Goal: Task Accomplishment & Management: Complete application form

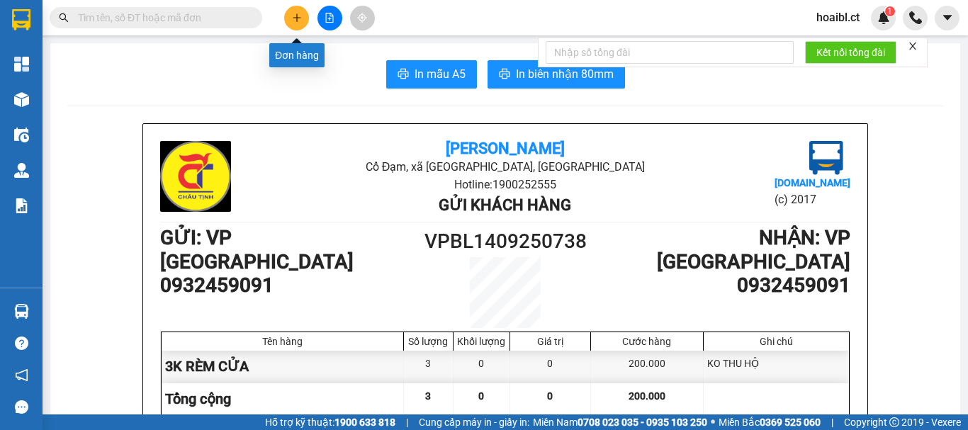
click at [293, 22] on icon "plus" at bounding box center [297, 18] width 10 height 10
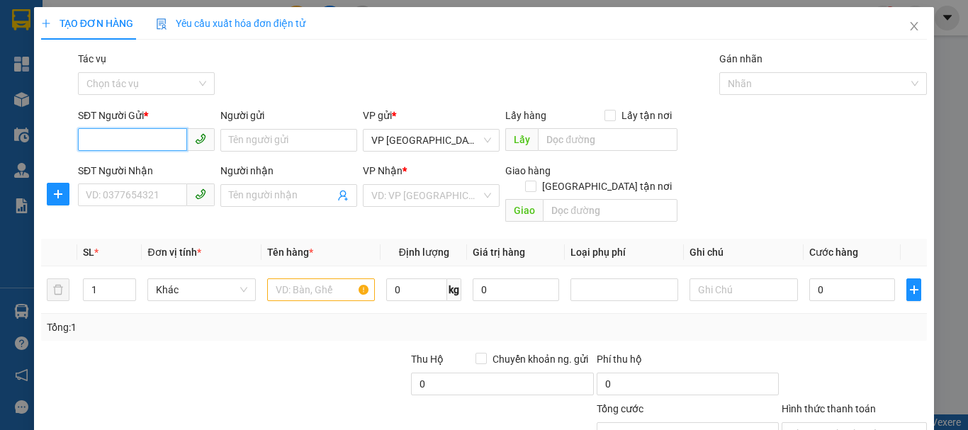
click at [154, 139] on input "SĐT Người Gửi *" at bounding box center [132, 139] width 109 height 23
type input "0984034148"
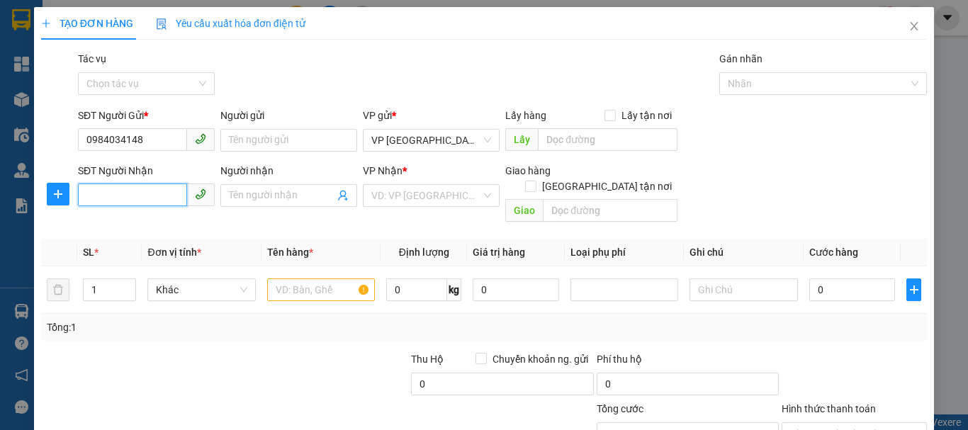
click at [124, 186] on input "SĐT Người Nhận" at bounding box center [132, 194] width 109 height 23
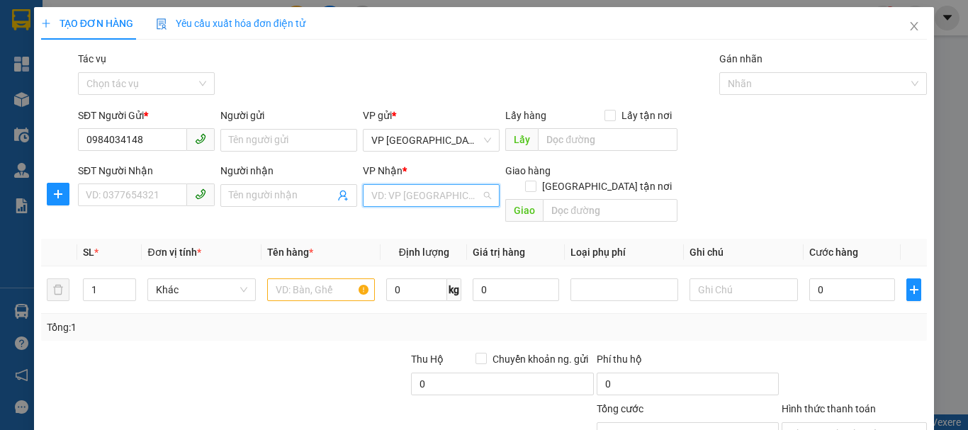
click at [398, 198] on input "search" at bounding box center [426, 195] width 110 height 21
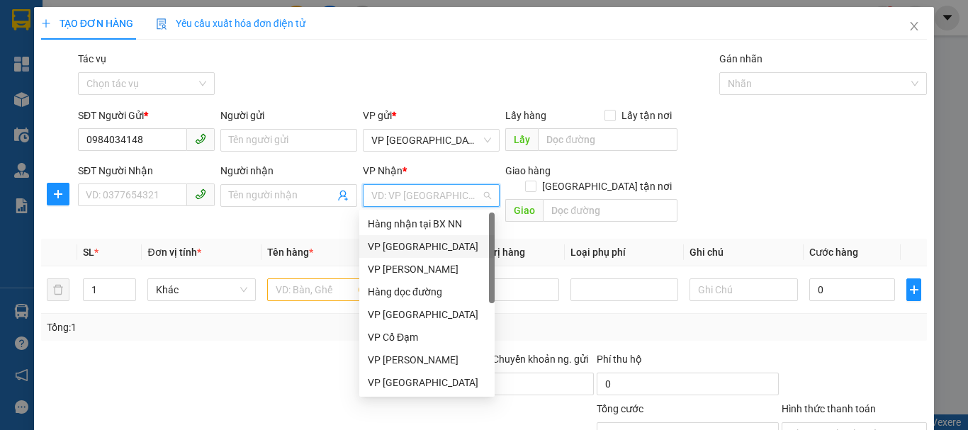
click at [407, 239] on div "VP [GEOGRAPHIC_DATA]" at bounding box center [427, 247] width 118 height 16
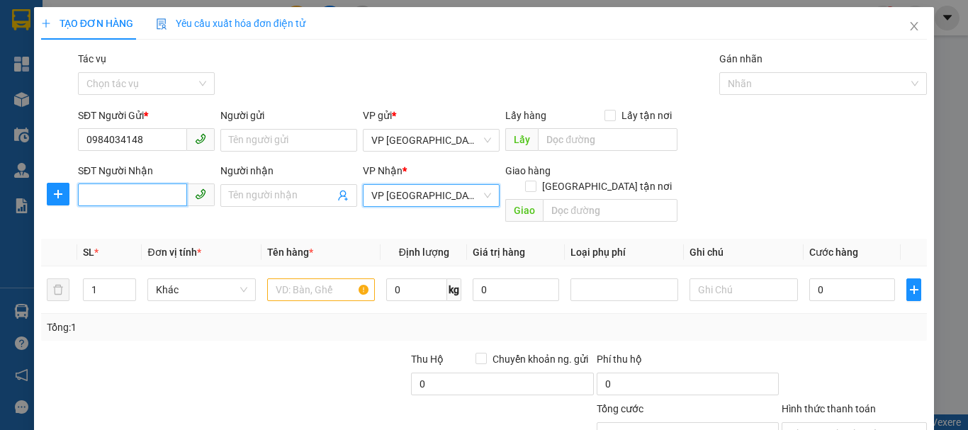
click at [116, 197] on input "SĐT Người Nhận" at bounding box center [132, 194] width 109 height 23
type input "0383369883"
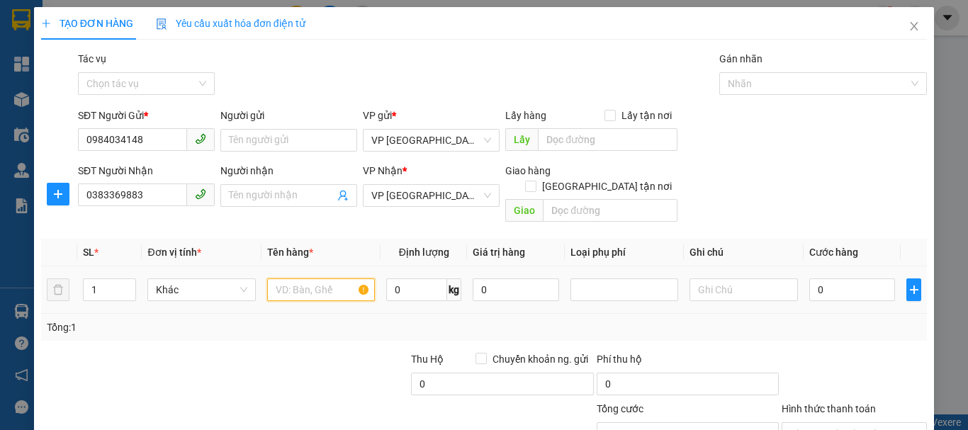
click at [306, 278] on input "text" at bounding box center [321, 289] width 108 height 23
type input "1xop+1 bọc đen(tă)"
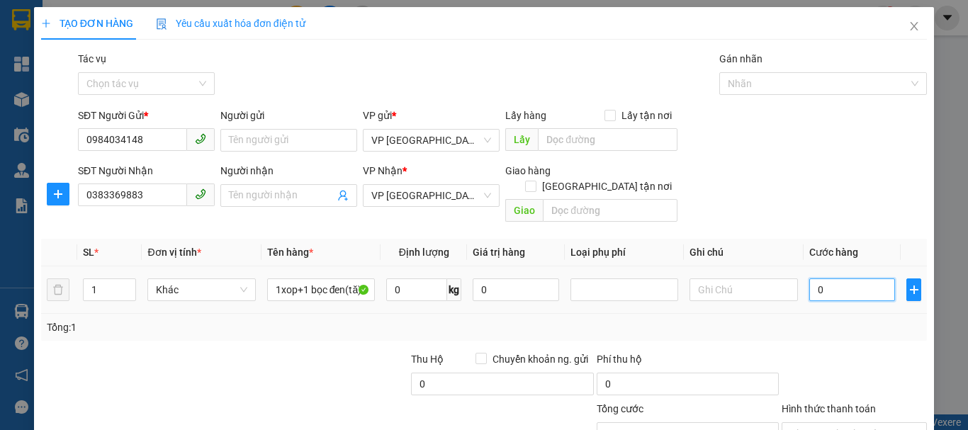
click at [829, 278] on input "0" at bounding box center [852, 289] width 86 height 23
type input "1"
type input "13"
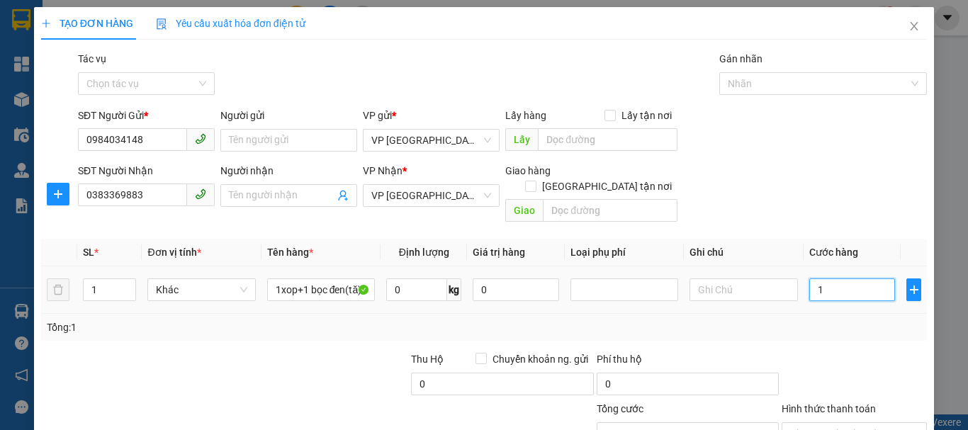
type input "13"
type input "130"
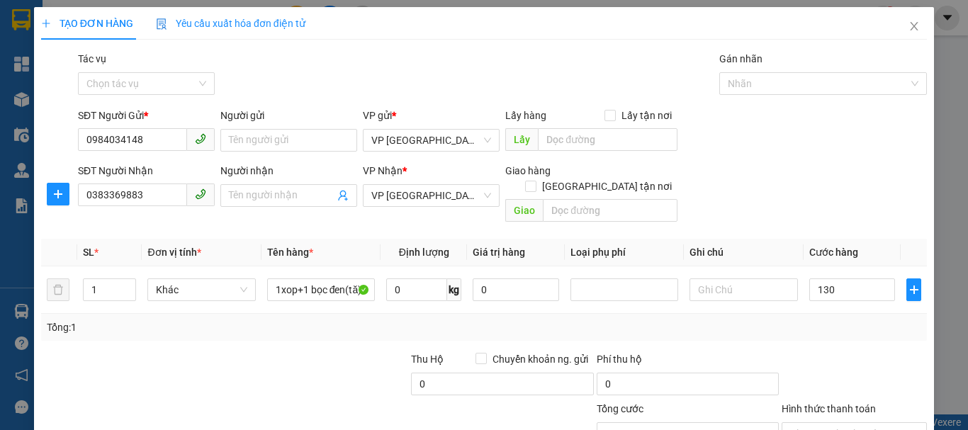
type input "130.000"
click at [835, 325] on div "Transit Pickup Surcharge Ids Transit Deliver Surcharge Ids Transit Deliver Surc…" at bounding box center [484, 281] width 886 height 461
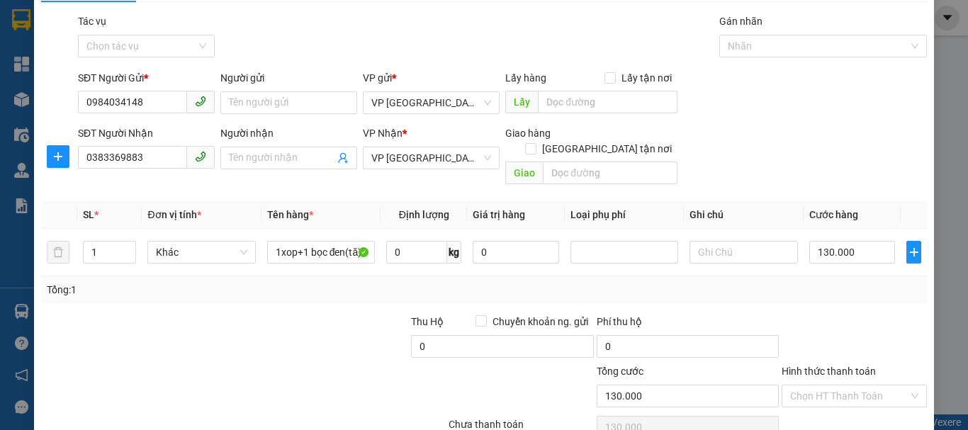
scroll to position [94, 0]
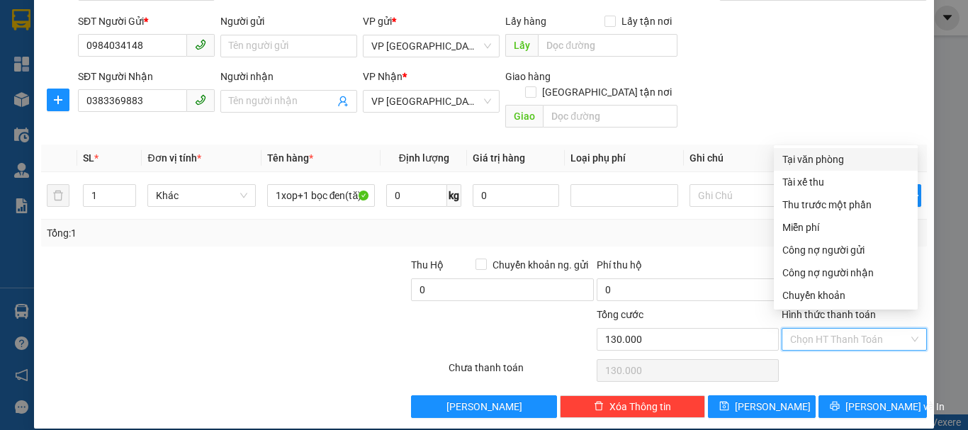
click at [805, 329] on input "Hình thức thanh toán" at bounding box center [849, 339] width 118 height 21
click at [802, 301] on div "Chuyển khoản" at bounding box center [845, 296] width 127 height 16
type input "0"
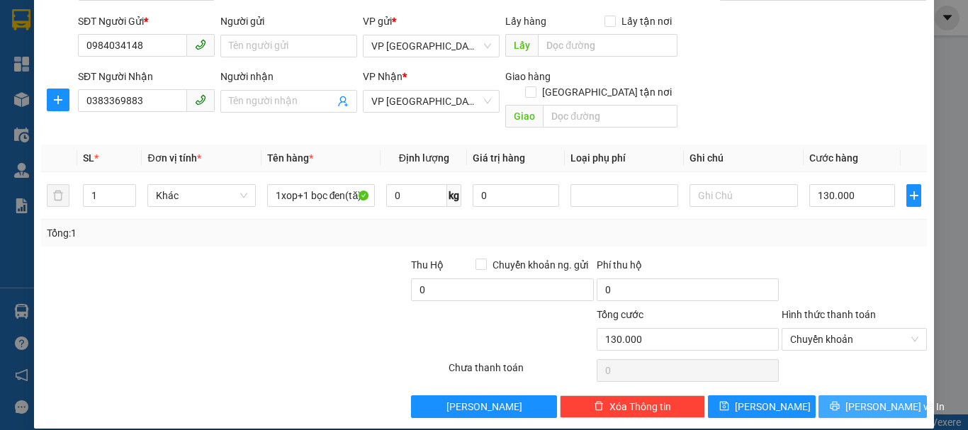
click at [828, 395] on button "[PERSON_NAME] và In" at bounding box center [872, 406] width 108 height 23
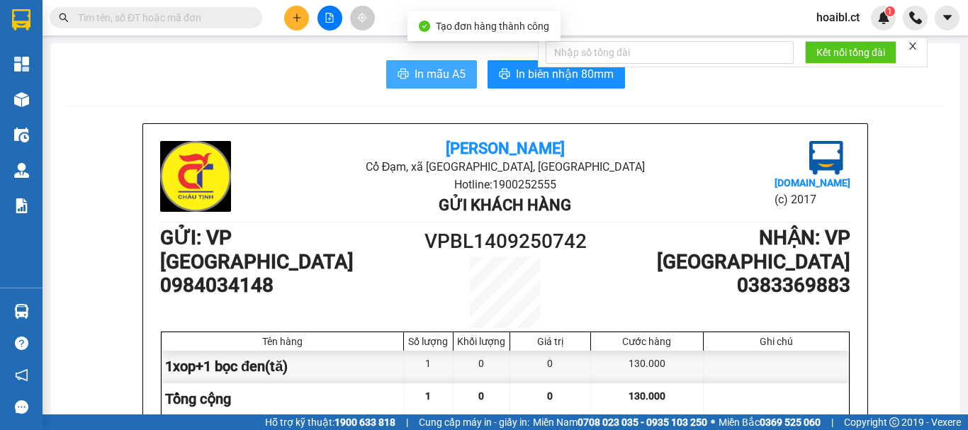
click at [436, 71] on span "In mẫu A5" at bounding box center [439, 74] width 51 height 18
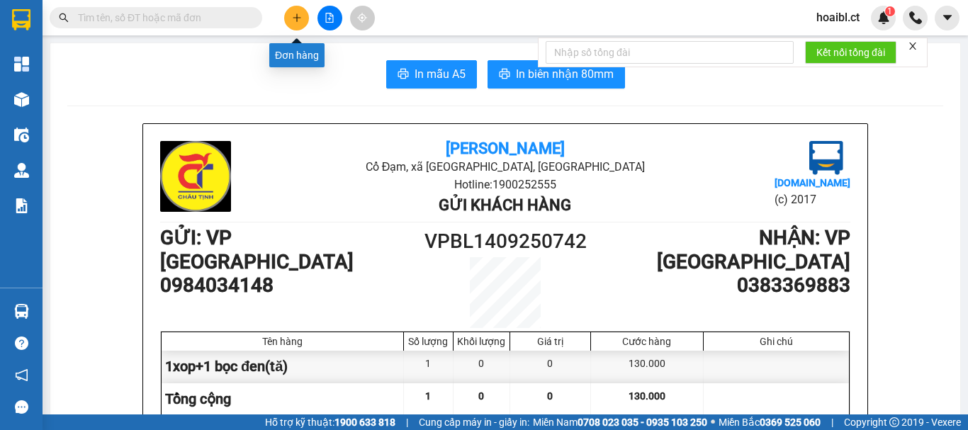
click at [299, 13] on icon "plus" at bounding box center [297, 18] width 10 height 10
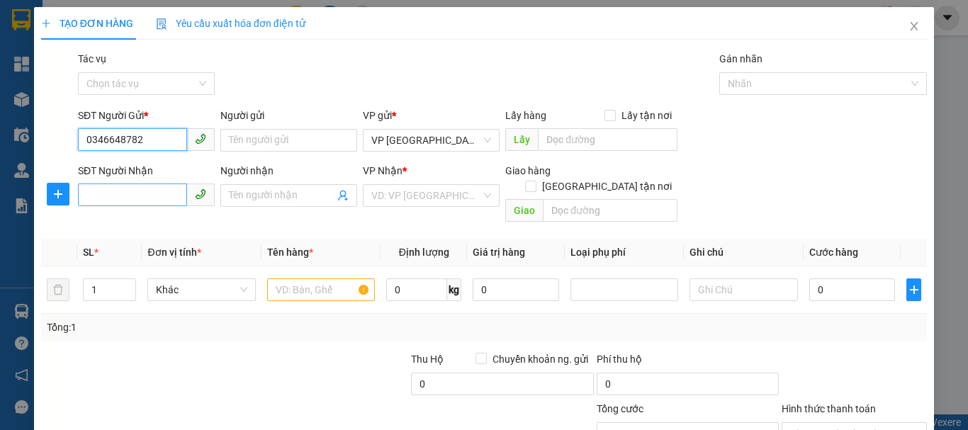
type input "0346648782"
click at [129, 201] on input "SĐT Người Nhận" at bounding box center [132, 194] width 109 height 23
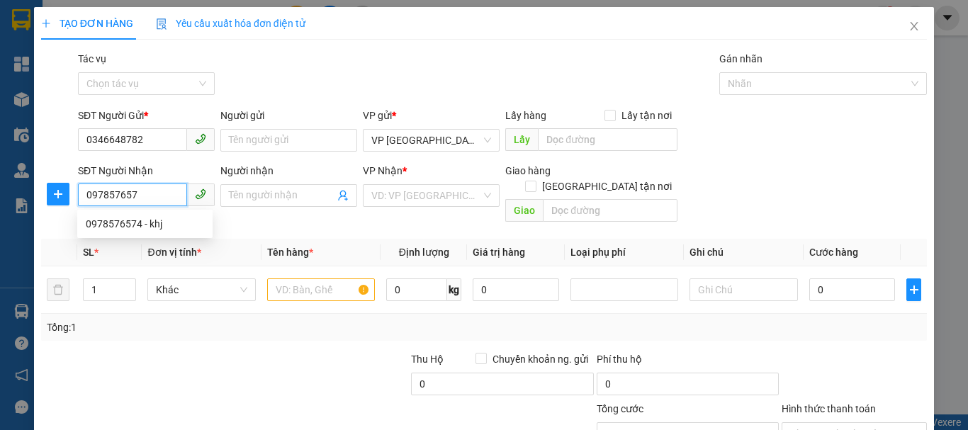
type input "0978576574"
click at [141, 227] on div "0978576574 - khj" at bounding box center [145, 224] width 118 height 16
type input "khj"
type input "50.000"
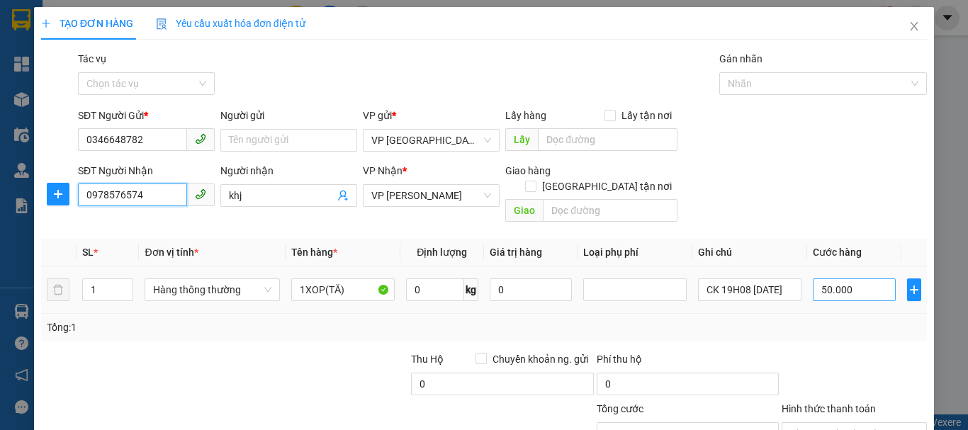
type input "0978576574"
click at [815, 278] on input "50.000" at bounding box center [854, 289] width 83 height 23
type input "4"
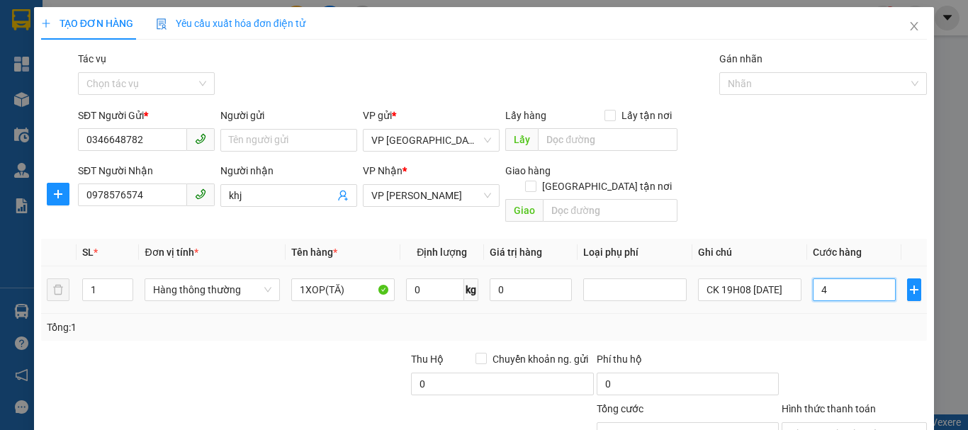
type input "40"
type input "40.000"
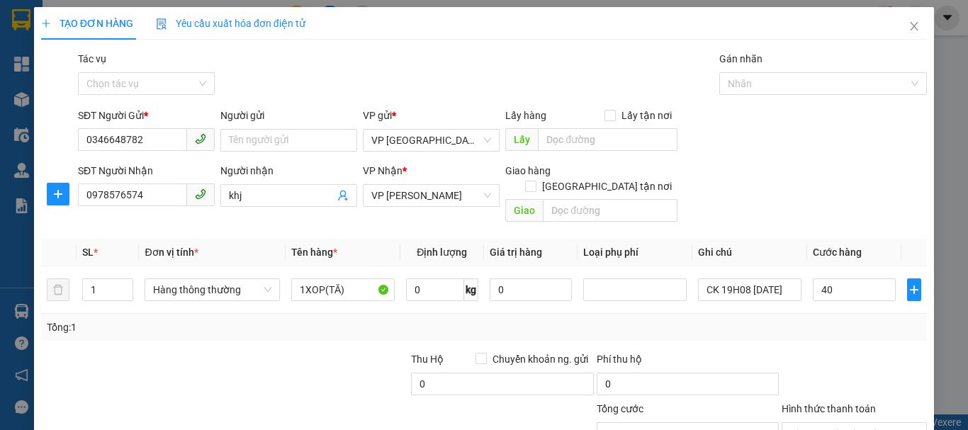
type input "40.000"
click at [847, 320] on div "Tổng: 1" at bounding box center [484, 328] width 874 height 16
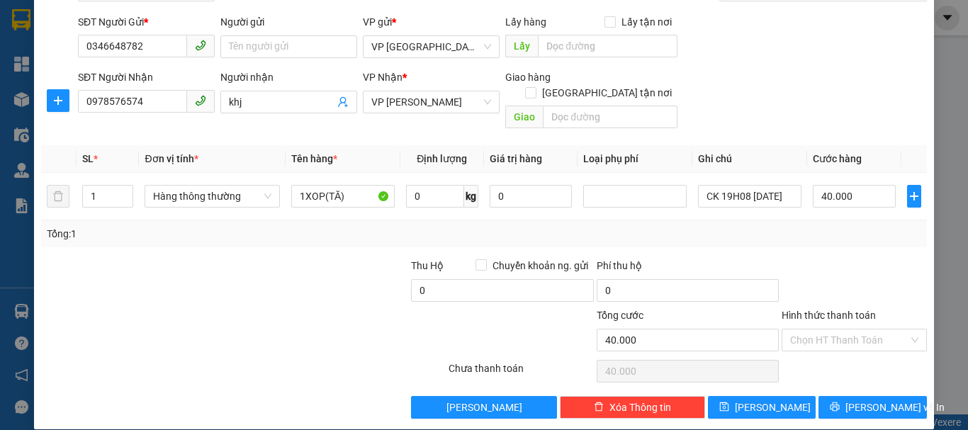
scroll to position [94, 0]
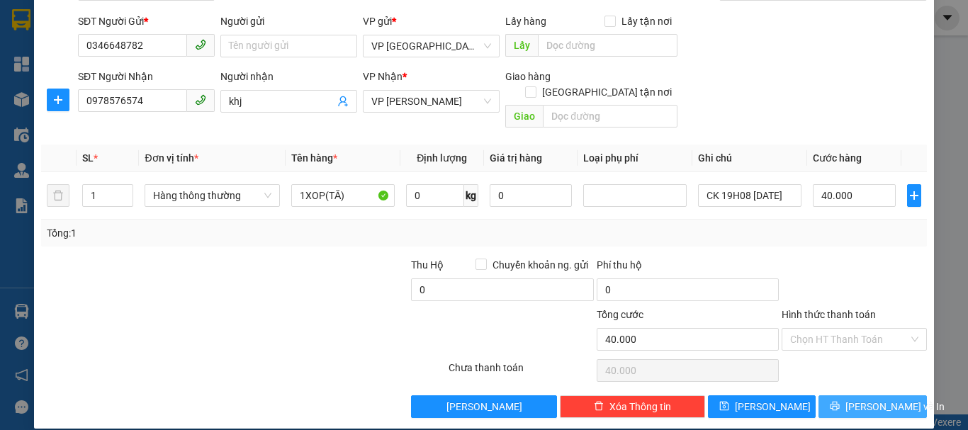
click at [873, 399] on span "[PERSON_NAME] và In" at bounding box center [894, 407] width 99 height 16
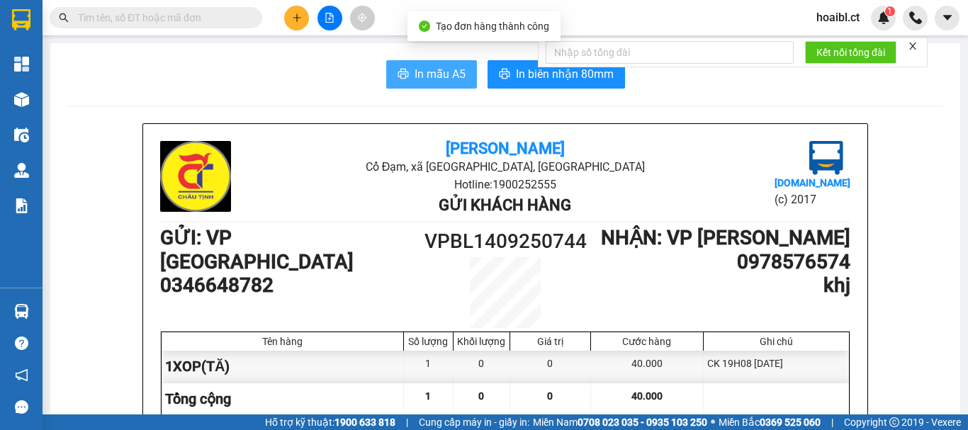
click at [431, 79] on span "In mẫu A5" at bounding box center [439, 74] width 51 height 18
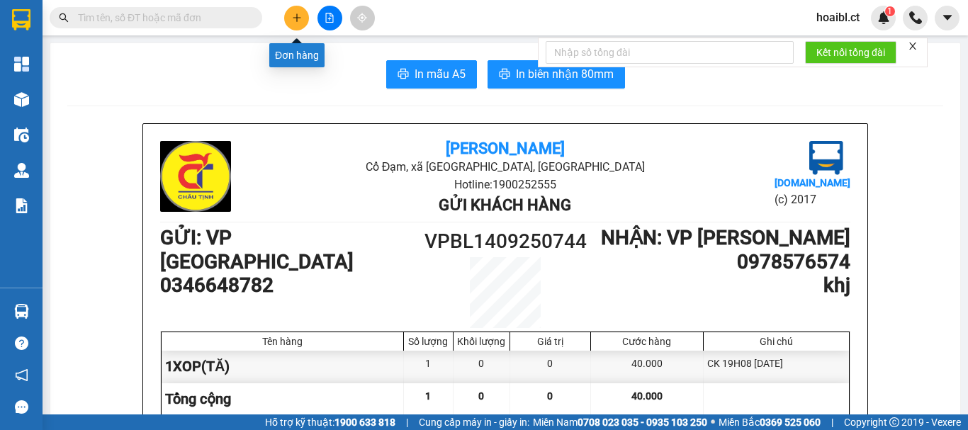
click at [287, 19] on button at bounding box center [296, 18] width 25 height 25
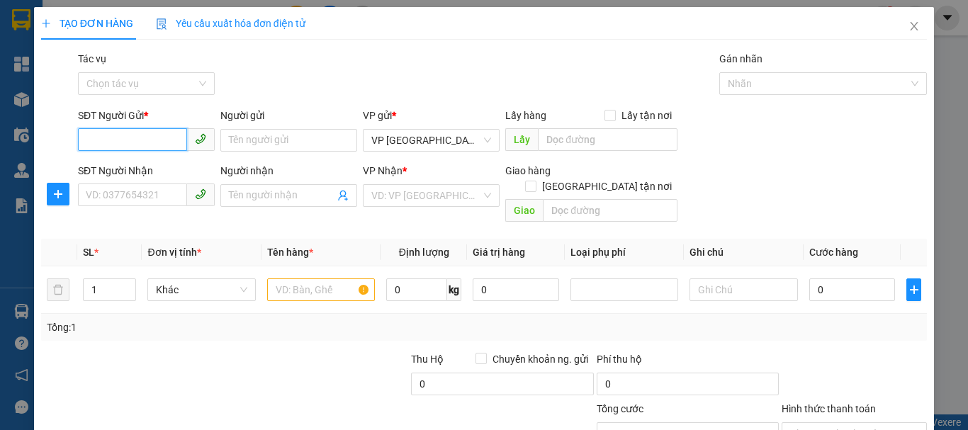
click at [140, 135] on input "SĐT Người Gửi *" at bounding box center [132, 139] width 109 height 23
type input "0965045175"
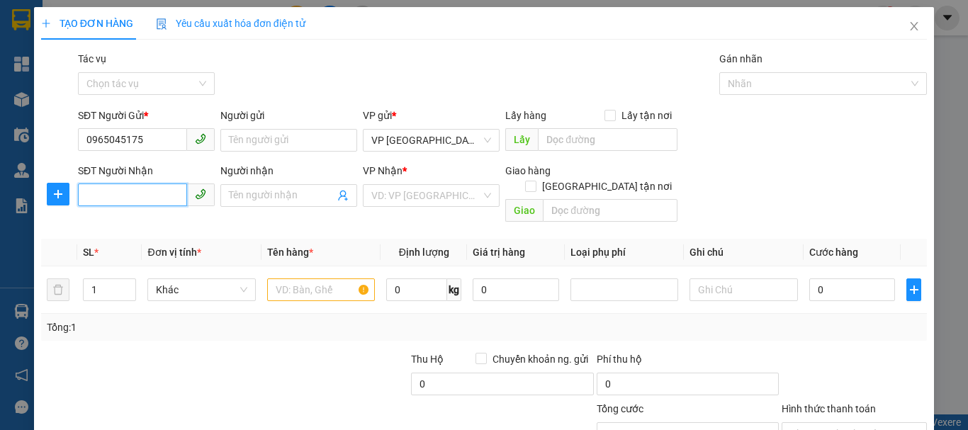
click at [101, 199] on input "SĐT Người Nhận" at bounding box center [132, 194] width 109 height 23
click at [132, 144] on input "0965045175" at bounding box center [132, 139] width 109 height 23
click at [112, 186] on input "SĐT Người Nhận" at bounding box center [132, 194] width 109 height 23
paste input "0965045175"
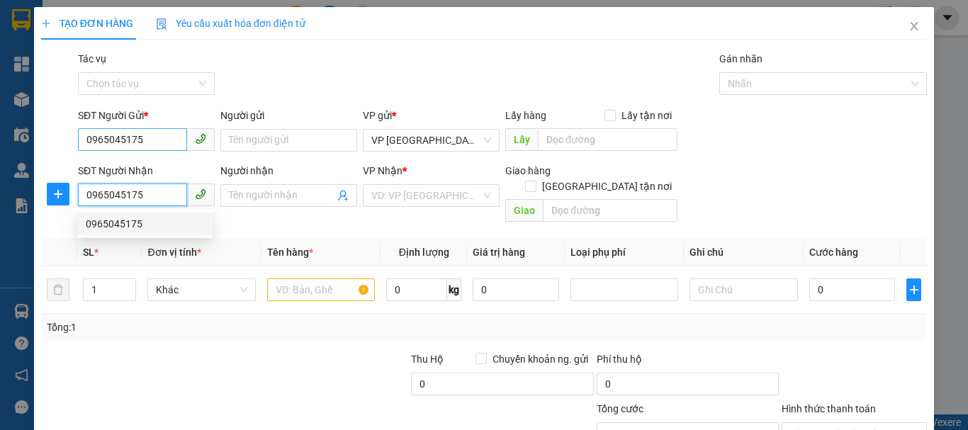
type input "0965045175"
click at [136, 135] on input "0965045175" at bounding box center [132, 139] width 109 height 23
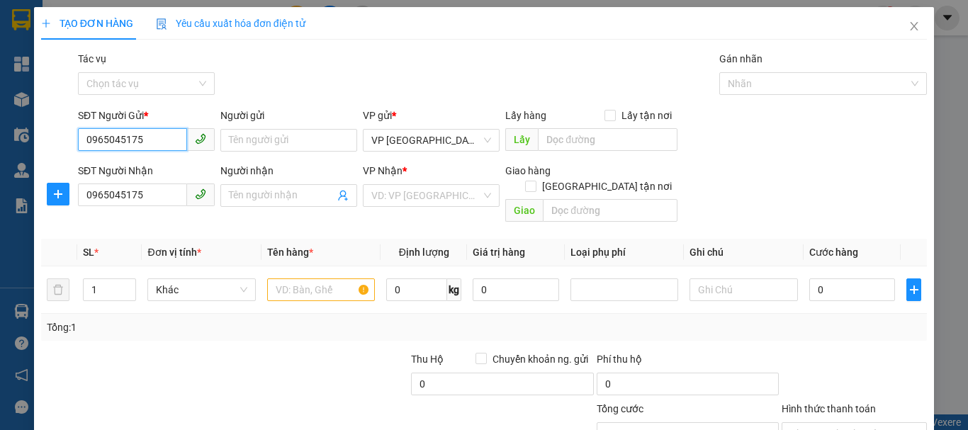
click at [136, 135] on input "0965045175" at bounding box center [132, 139] width 109 height 23
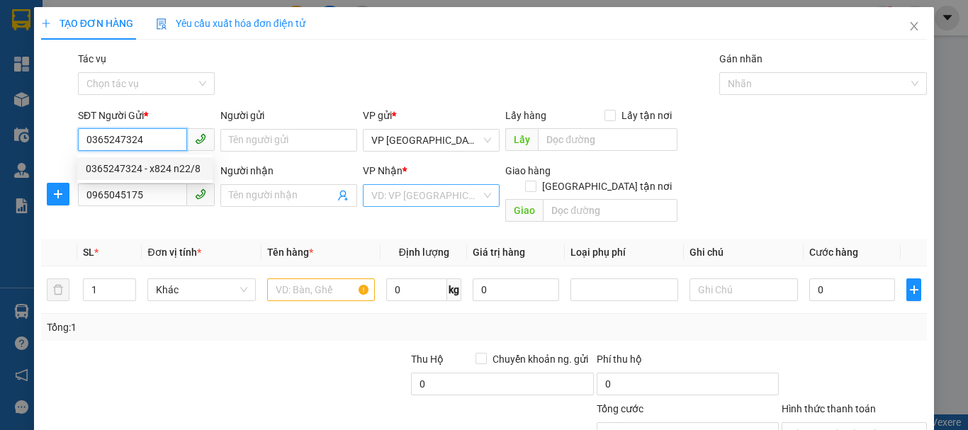
type input "0365247324"
click at [408, 194] on input "search" at bounding box center [426, 195] width 110 height 21
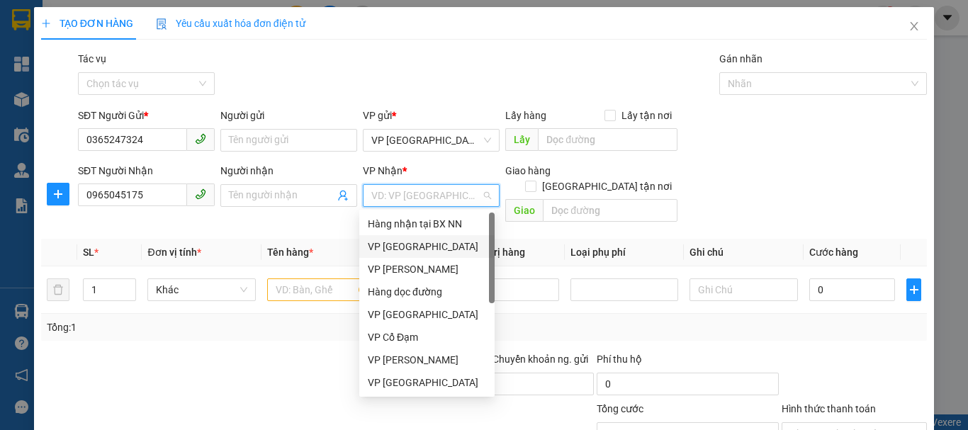
click at [403, 244] on div "VP [GEOGRAPHIC_DATA]" at bounding box center [427, 247] width 118 height 16
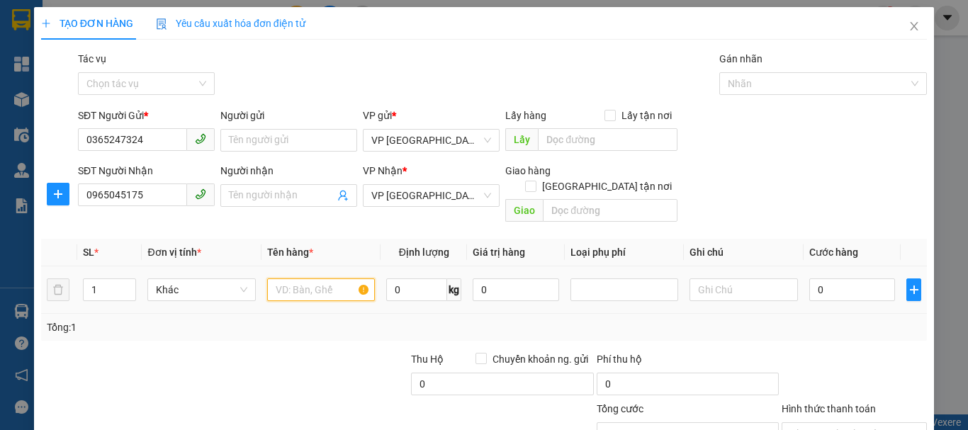
click at [295, 278] on input "text" at bounding box center [321, 289] width 108 height 23
type input "1XOP(TĂ)"
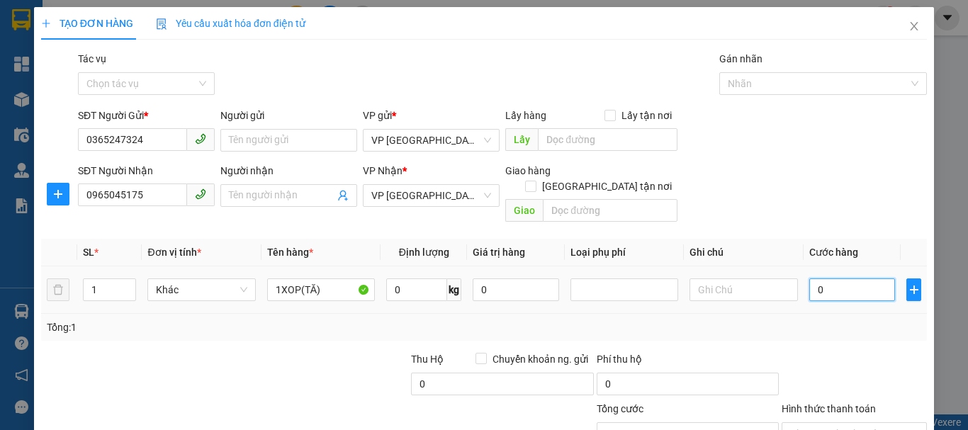
click at [824, 278] on input "0" at bounding box center [852, 289] width 86 height 23
type input "4"
type input "40"
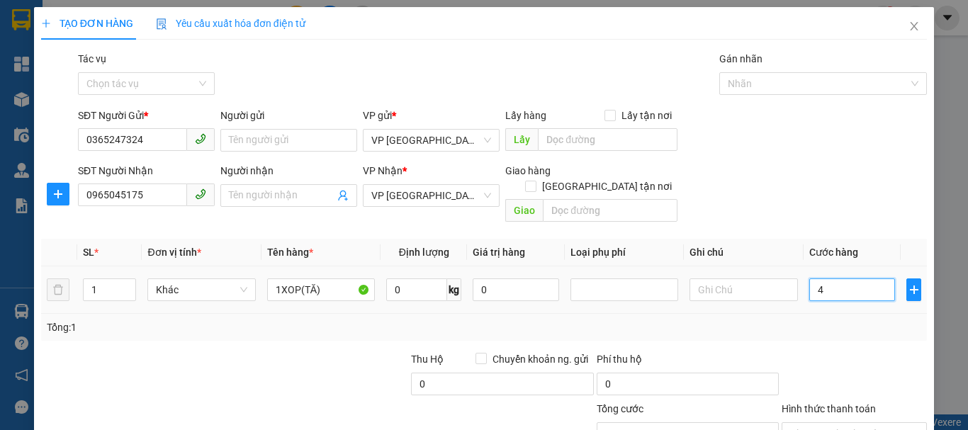
type input "40"
type input "40.000"
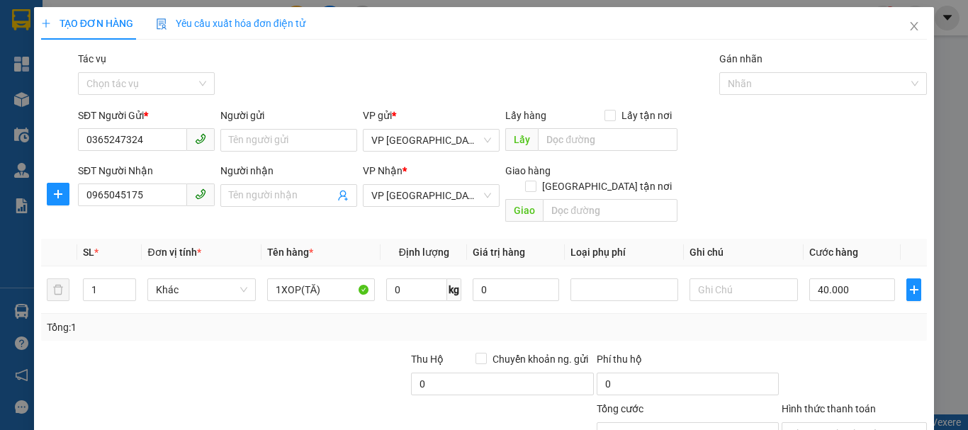
click at [827, 231] on div "Transit Pickup Surcharge Ids Transit Deliver Surcharge Ids Transit Deliver Surc…" at bounding box center [484, 281] width 886 height 461
click at [820, 423] on input "Hình thức thanh toán" at bounding box center [849, 433] width 118 height 21
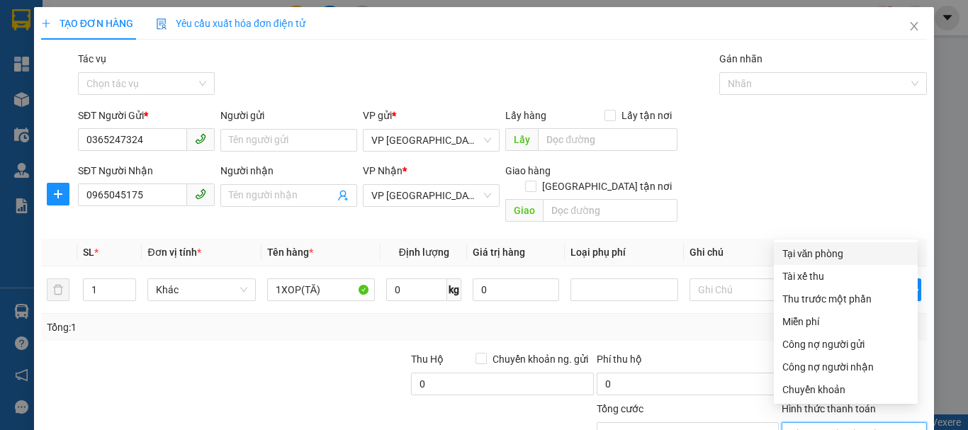
click at [798, 246] on div "Tại văn phòng" at bounding box center [845, 254] width 127 height 16
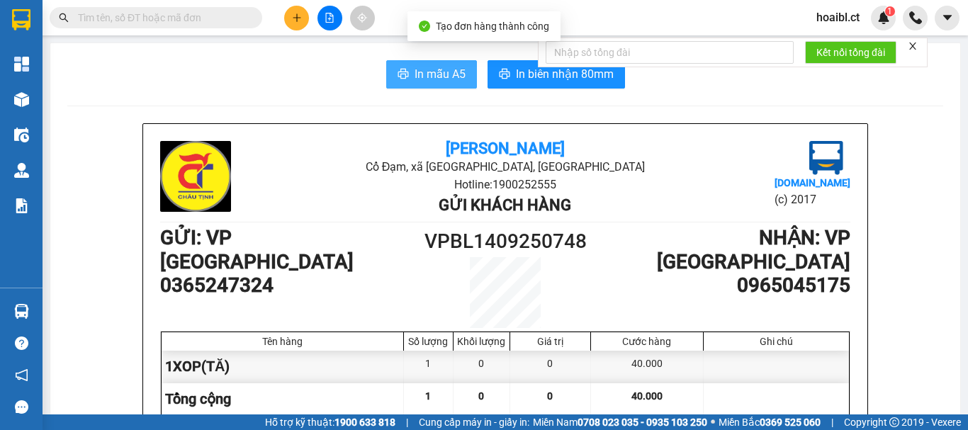
click at [414, 75] on span "In mẫu A5" at bounding box center [439, 74] width 51 height 18
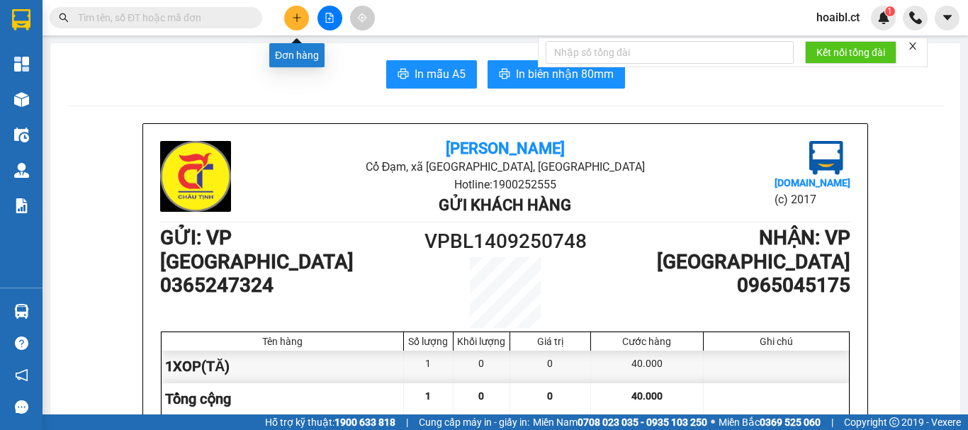
click at [304, 18] on button at bounding box center [296, 18] width 25 height 25
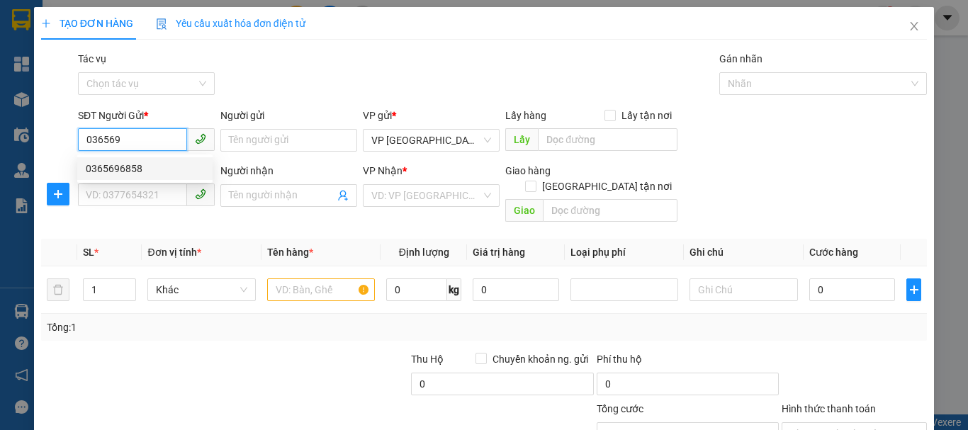
click at [137, 169] on div "0365696858" at bounding box center [145, 169] width 118 height 16
type input "0365696858"
type input "0337145333"
type input "40.000"
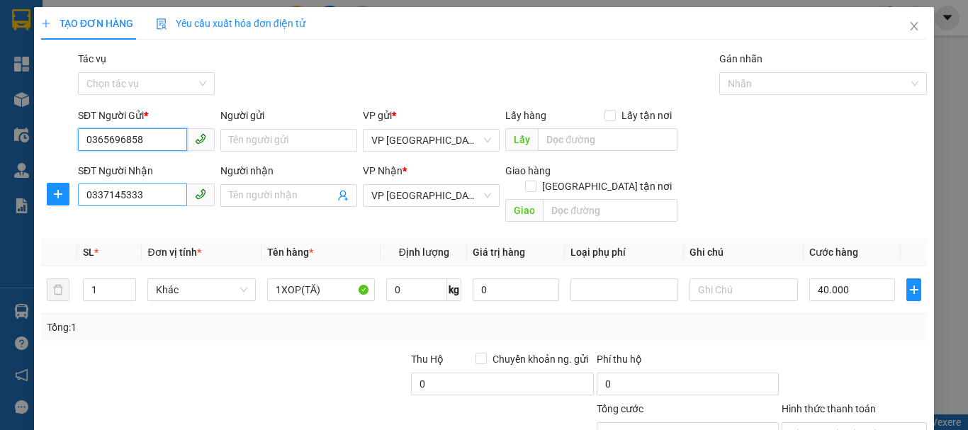
type input "0365696858"
click at [138, 202] on input "0337145333" at bounding box center [132, 194] width 109 height 23
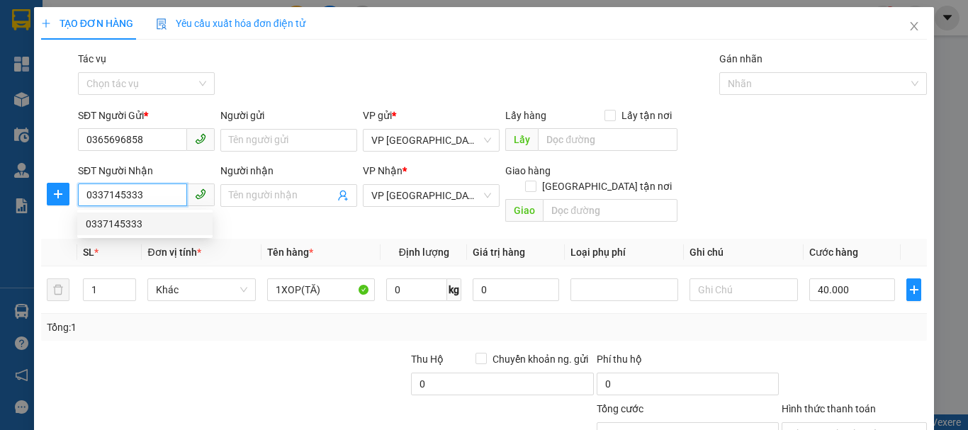
click at [138, 202] on input "0337145333" at bounding box center [132, 194] width 109 height 23
click at [388, 202] on span "VP [GEOGRAPHIC_DATA]" at bounding box center [431, 195] width 120 height 21
type input "0369688980"
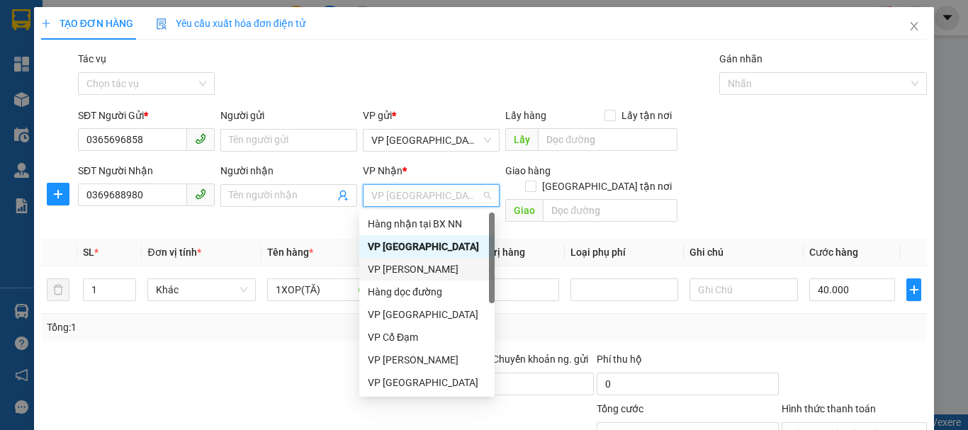
click at [400, 269] on div "VP [PERSON_NAME]" at bounding box center [427, 269] width 118 height 16
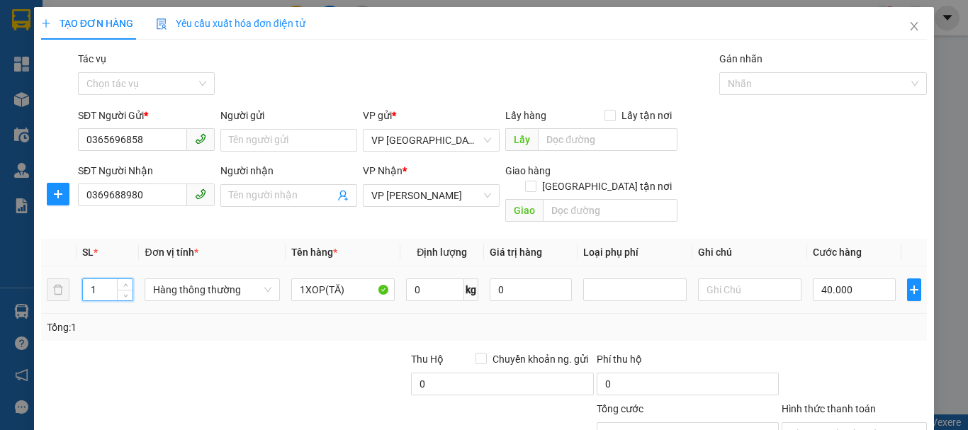
click at [92, 279] on input "1" at bounding box center [108, 289] width 50 height 21
click at [95, 279] on input "1" at bounding box center [108, 289] width 50 height 21
type input "2"
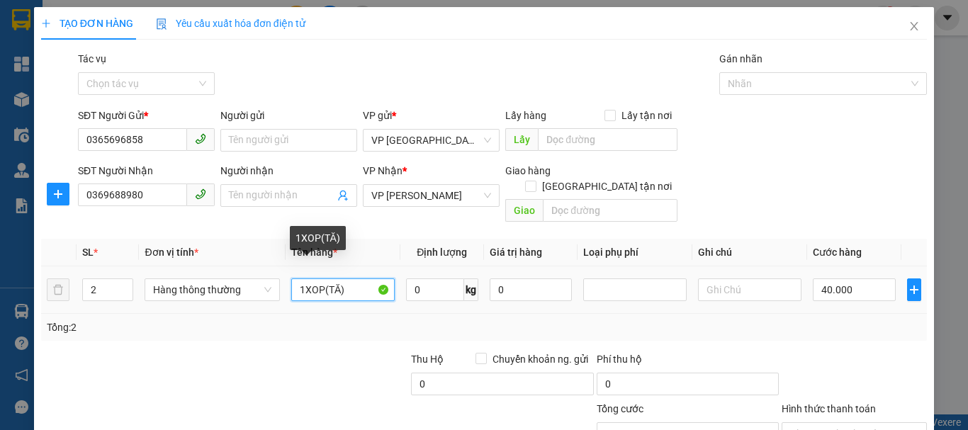
click at [301, 278] on input "1XOP(TĂ)" at bounding box center [342, 289] width 103 height 23
click at [338, 278] on input "1XOP(TĂ)" at bounding box center [342, 289] width 103 height 23
type input "1XOP(TĂ)+1BI(TĂ)"
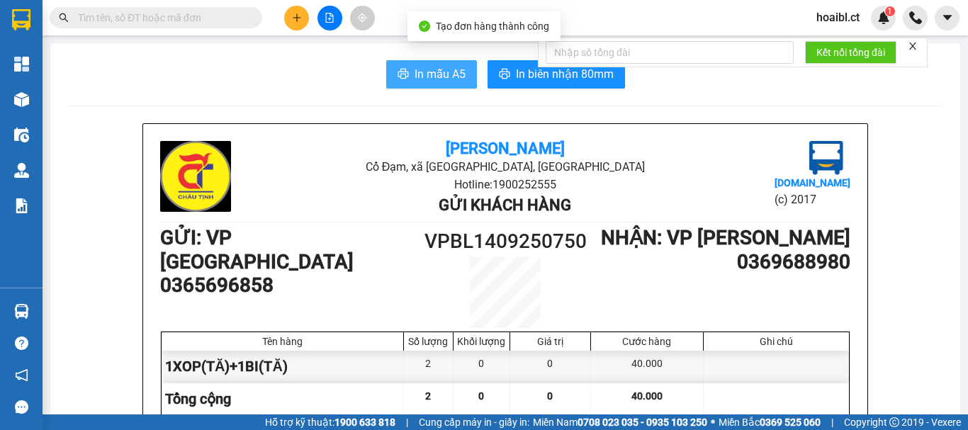
click at [432, 83] on span "In mẫu A5" at bounding box center [439, 74] width 51 height 18
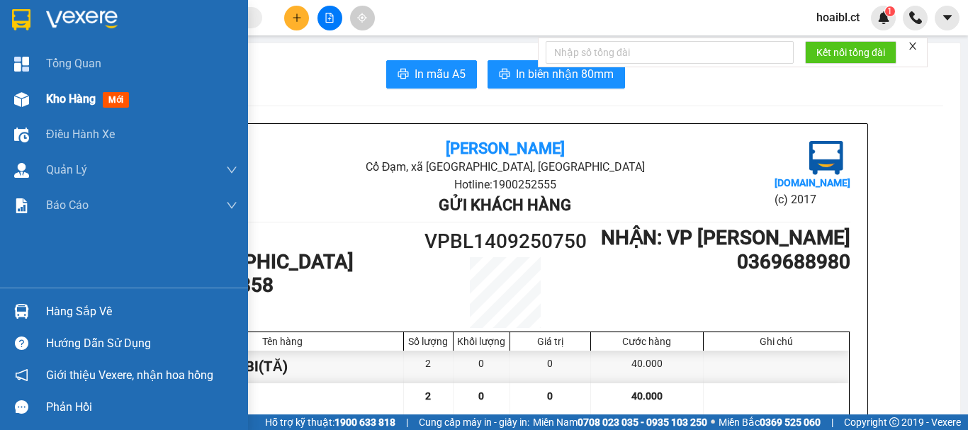
click at [35, 96] on div "Kho hàng mới" at bounding box center [124, 98] width 248 height 35
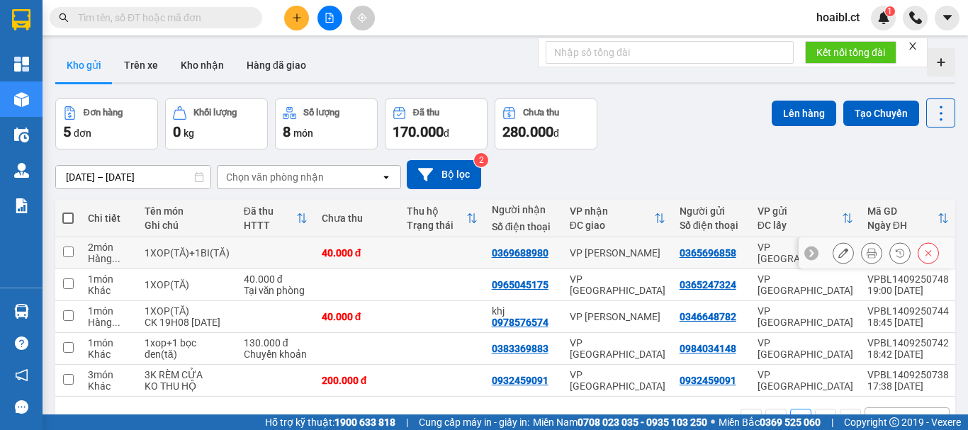
click at [407, 258] on td at bounding box center [442, 253] width 85 height 32
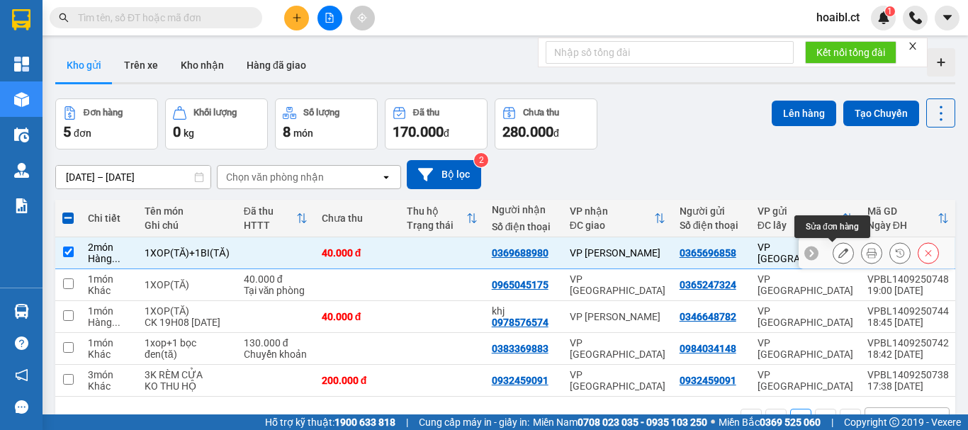
click at [838, 254] on icon at bounding box center [843, 253] width 10 height 10
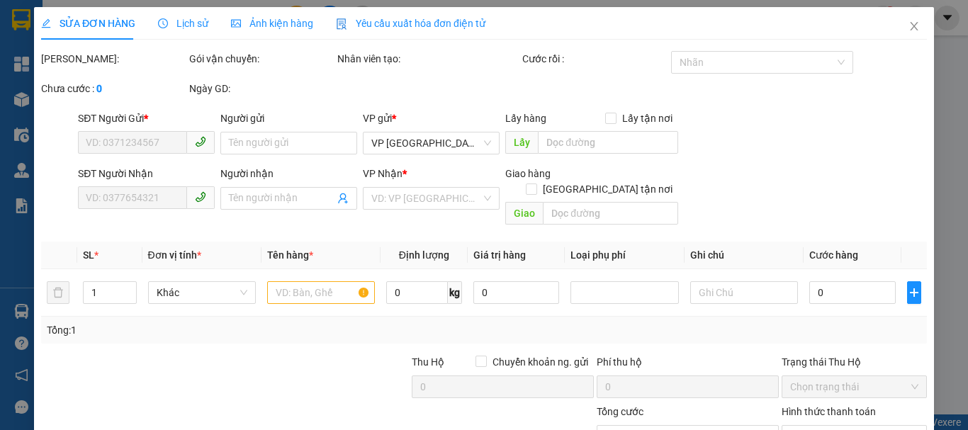
type input "0365696858"
type input "0369688980"
type input "40.000"
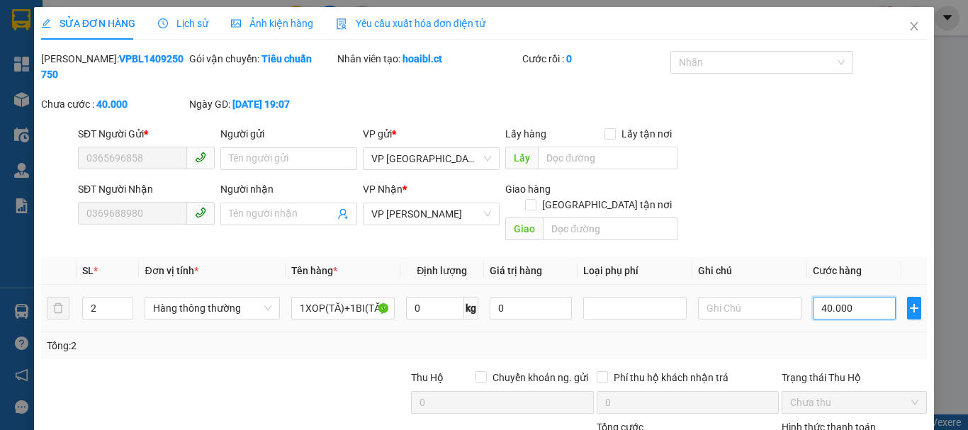
click at [825, 297] on input "40.000" at bounding box center [854, 308] width 83 height 23
type input "8"
type input "80"
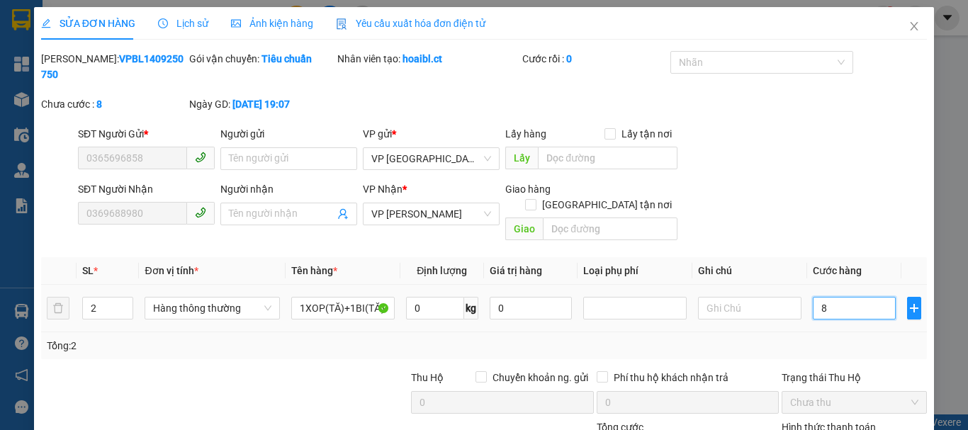
type input "80"
type input "80.000"
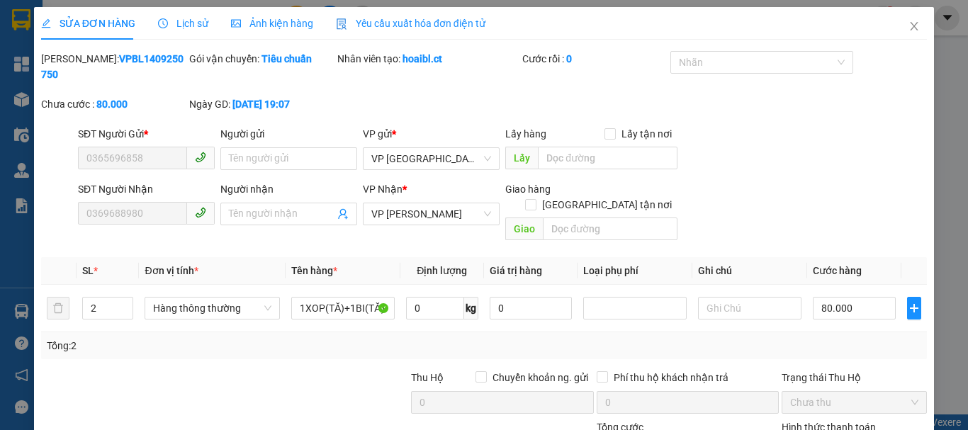
click at [842, 338] on div "Tổng: 2" at bounding box center [484, 346] width 874 height 16
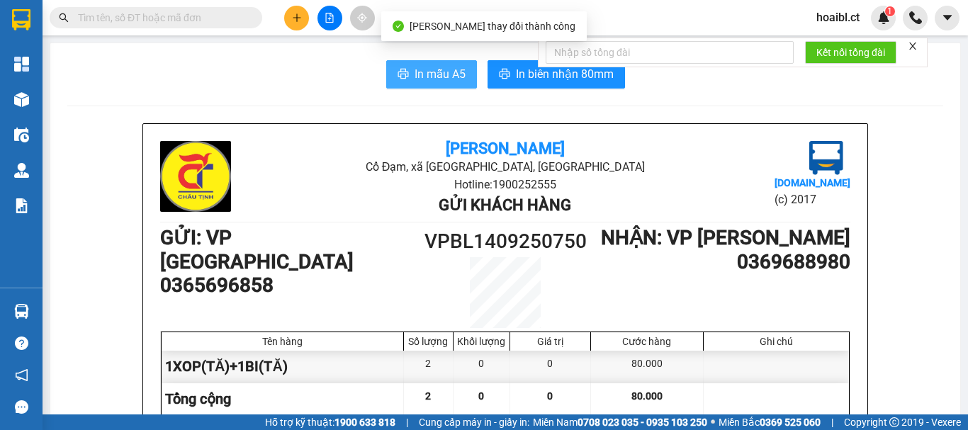
click at [417, 69] on span "In mẫu A5" at bounding box center [439, 74] width 51 height 18
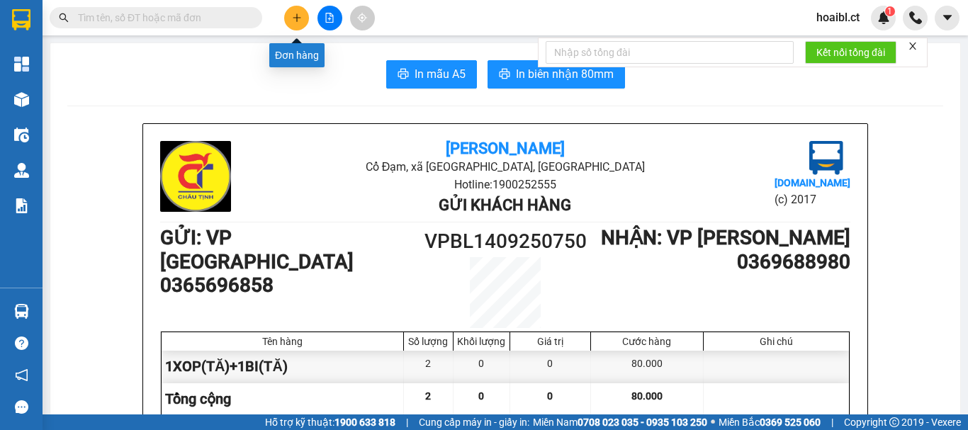
click at [294, 11] on button at bounding box center [296, 18] width 25 height 25
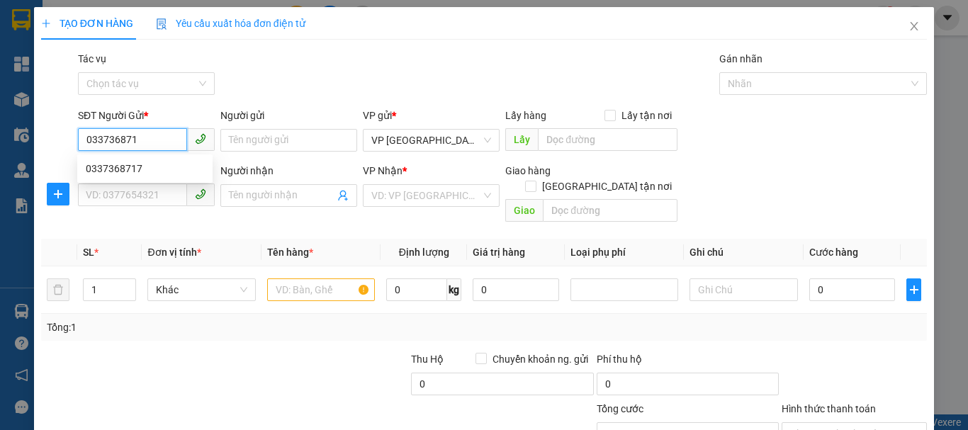
type input "0337368717"
click at [117, 173] on div "0337368717" at bounding box center [145, 169] width 118 height 16
type input "0904948774"
type input "70.000"
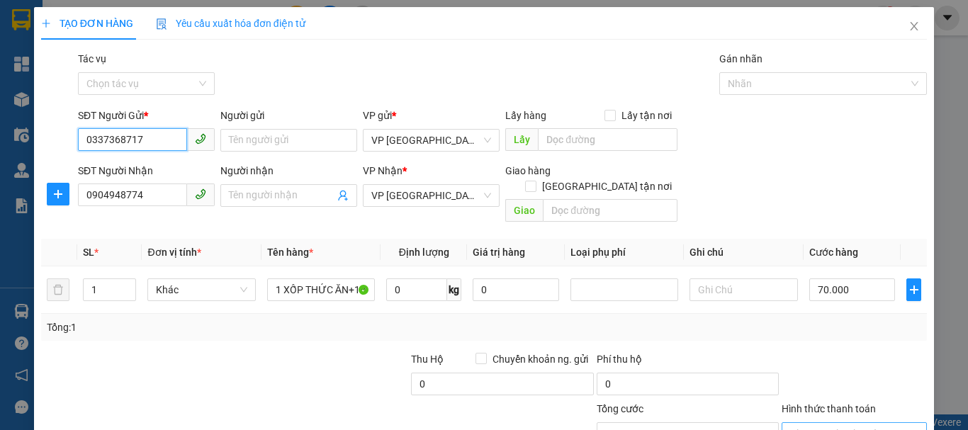
type input "0337368717"
click at [823, 423] on input "Hình thức thanh toán" at bounding box center [849, 433] width 118 height 21
click at [686, 351] on div "Phí thu hộ" at bounding box center [688, 361] width 182 height 21
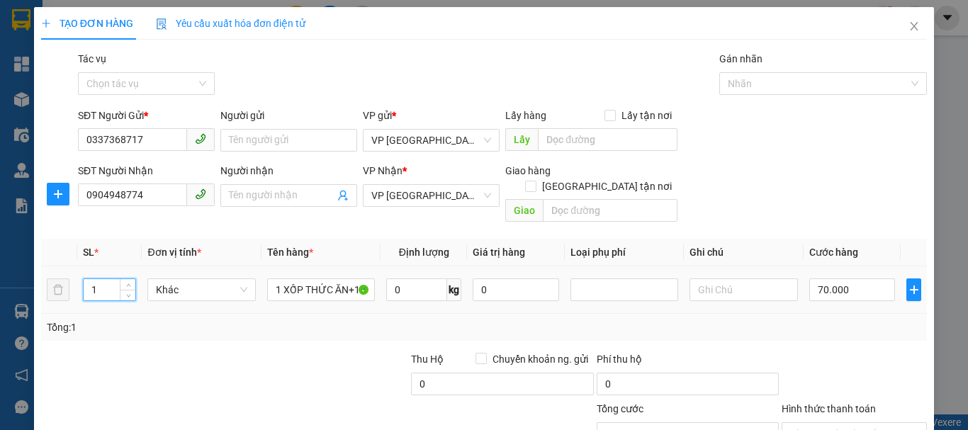
click at [102, 279] on input "1" at bounding box center [110, 289] width 52 height 21
type input "2"
click at [830, 423] on input "Hình thức thanh toán" at bounding box center [849, 433] width 118 height 21
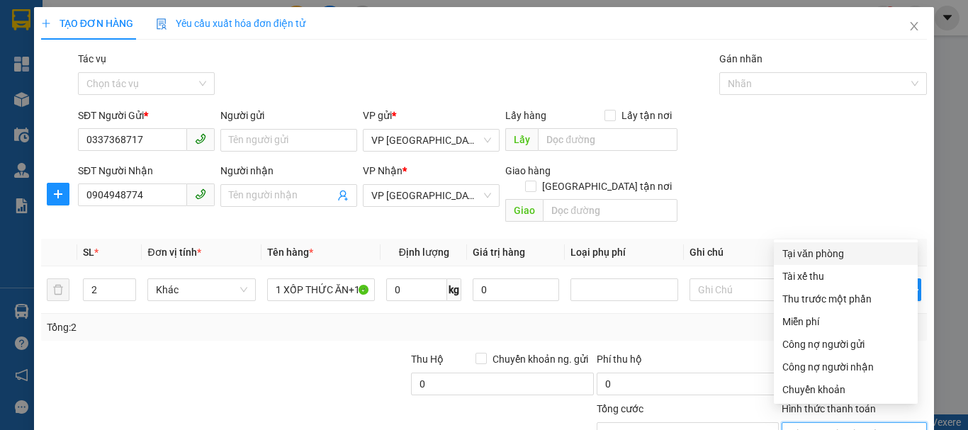
type input "0"
click at [801, 246] on div "Tại văn phòng" at bounding box center [845, 254] width 127 height 16
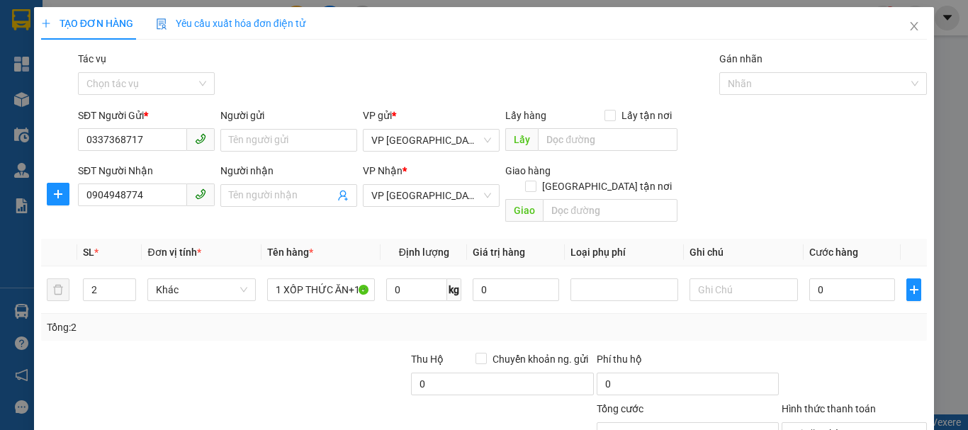
click at [823, 278] on input "0" at bounding box center [852, 289] width 86 height 23
type input "7"
type input "70"
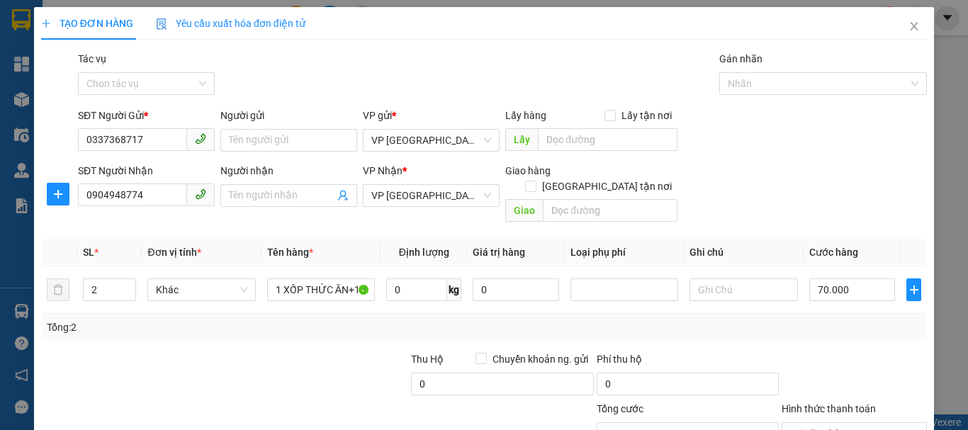
click at [819, 351] on div at bounding box center [854, 376] width 148 height 50
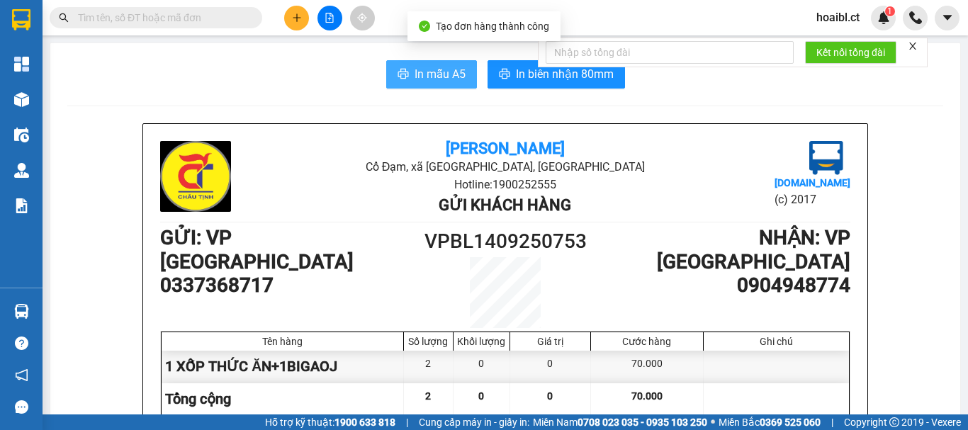
click at [436, 74] on span "In mẫu A5" at bounding box center [439, 74] width 51 height 18
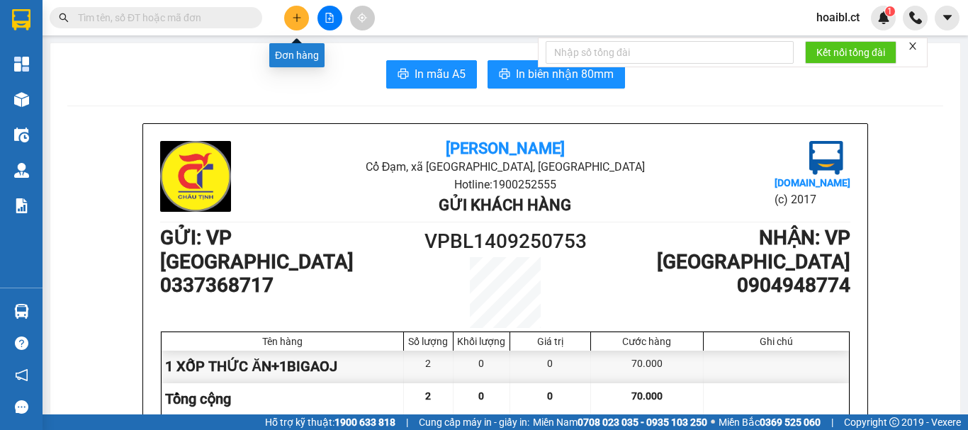
click at [305, 20] on button at bounding box center [296, 18] width 25 height 25
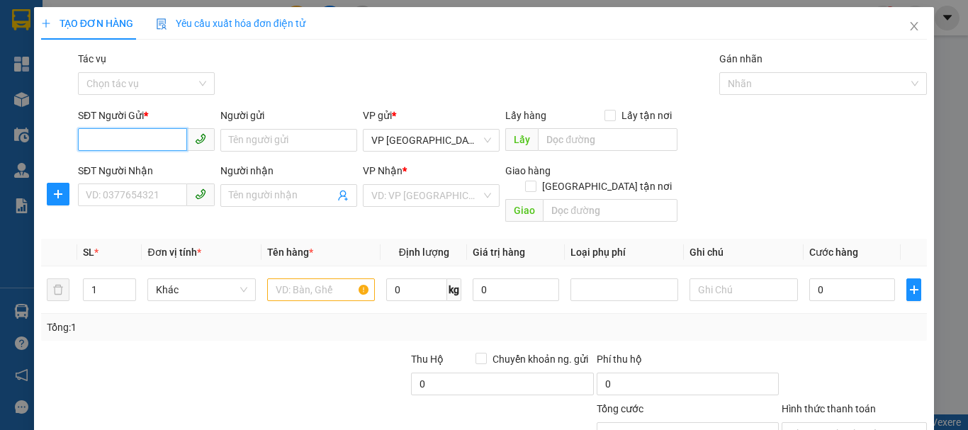
click at [147, 138] on input "SĐT Người Gửi *" at bounding box center [132, 139] width 109 height 23
type input "0"
type input "0916232759"
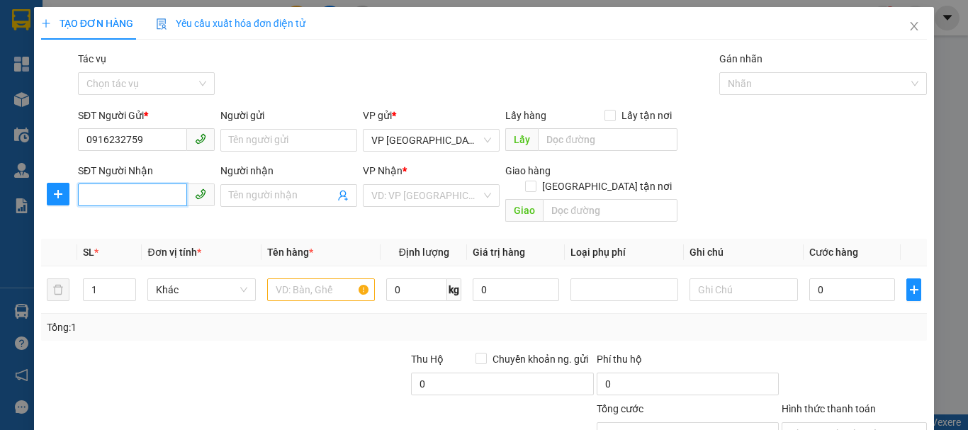
click at [113, 198] on input "SĐT Người Nhận" at bounding box center [132, 194] width 109 height 23
type input "0335993815"
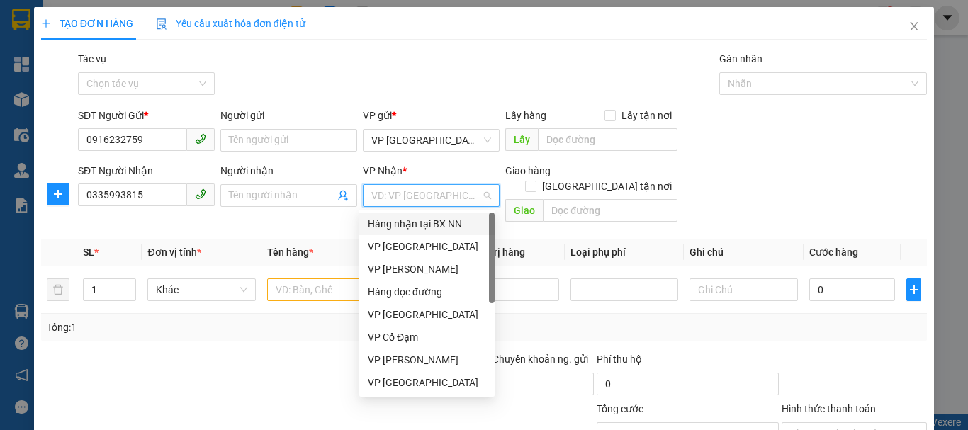
click at [371, 198] on input "search" at bounding box center [426, 195] width 110 height 21
click at [427, 242] on div "VP [GEOGRAPHIC_DATA]" at bounding box center [427, 247] width 118 height 16
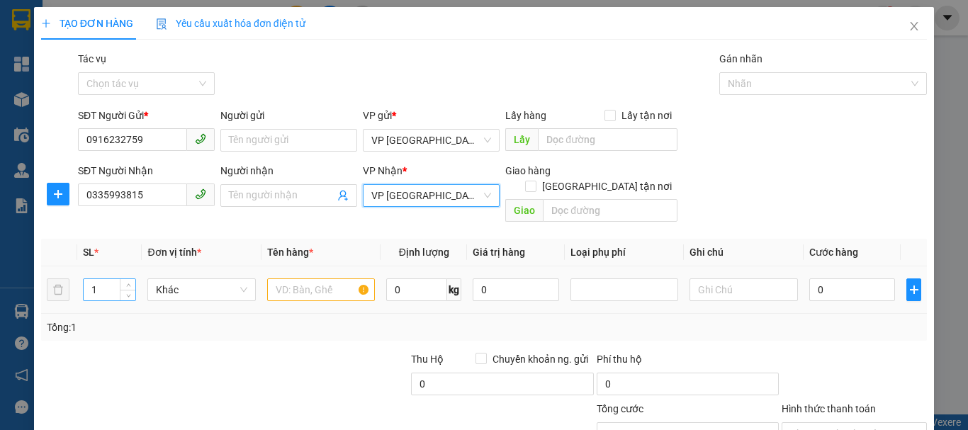
click at [98, 279] on input "1" at bounding box center [110, 289] width 52 height 21
type input "2"
click at [298, 279] on input "text" at bounding box center [321, 289] width 108 height 23
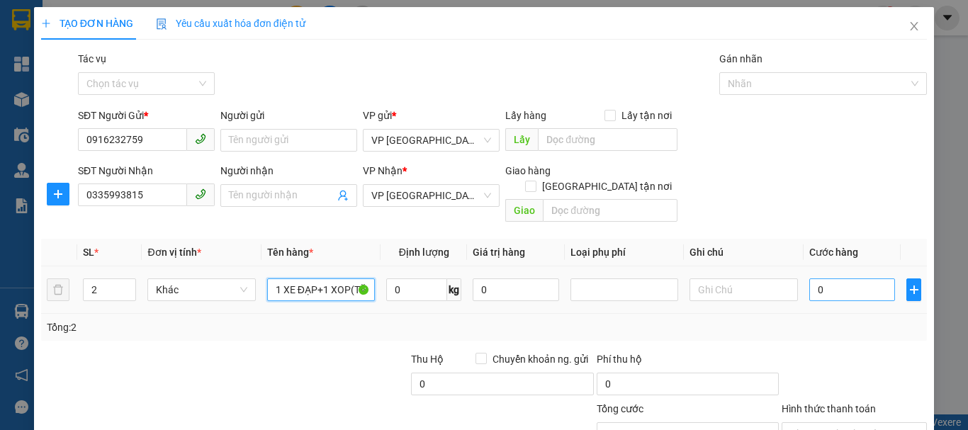
type input "1 XE ĐẠP+1 XOP(TĂ)"
click at [824, 279] on input "0" at bounding box center [852, 289] width 86 height 23
type input "14"
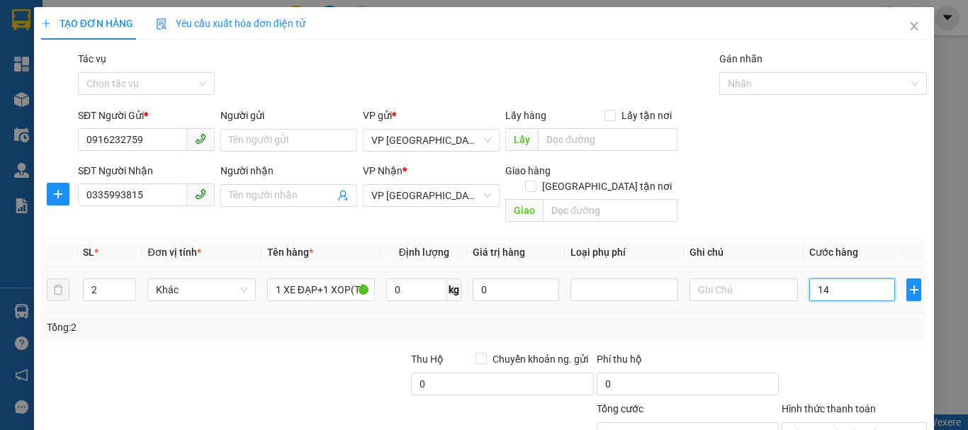
type input "144"
type input "1.440"
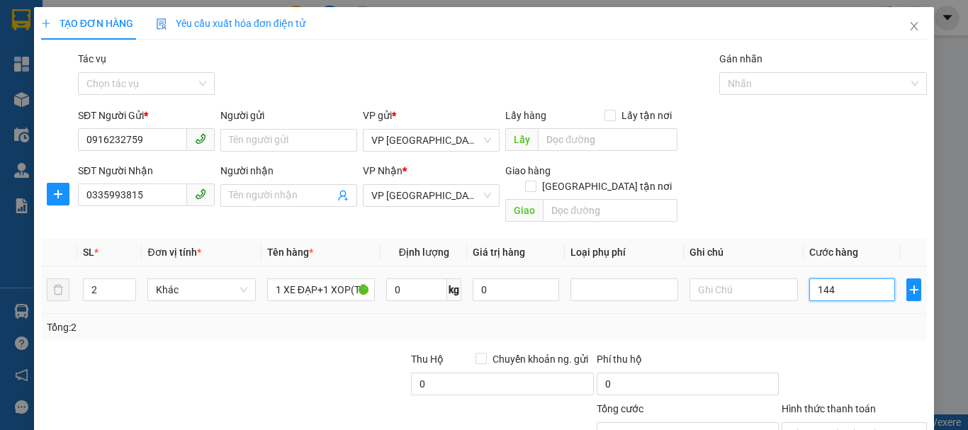
type input "1.440"
type input "144"
type input "14"
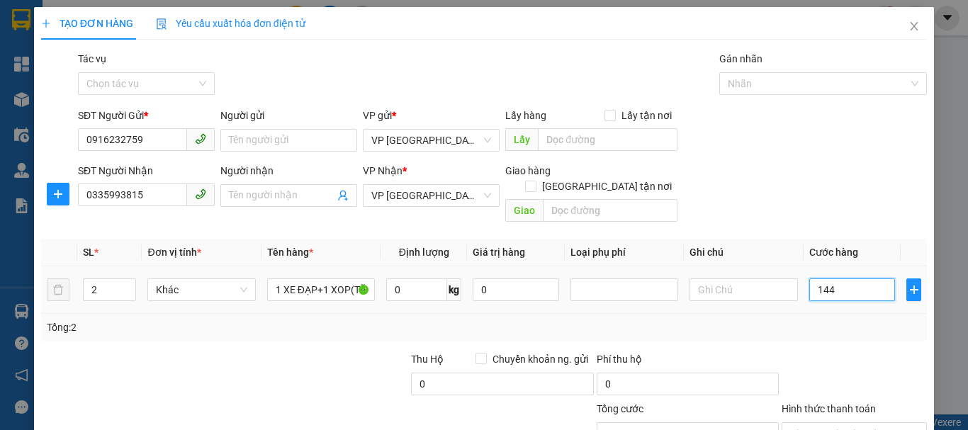
type input "14"
type input "1"
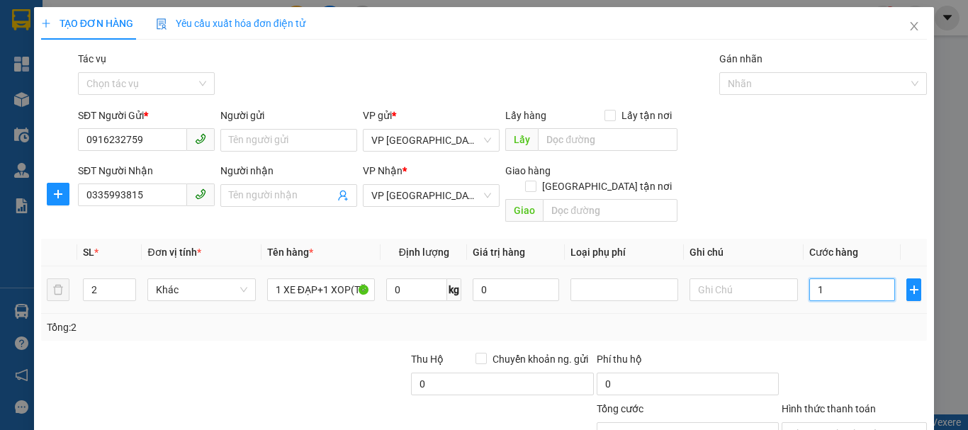
type input "14"
type input "140"
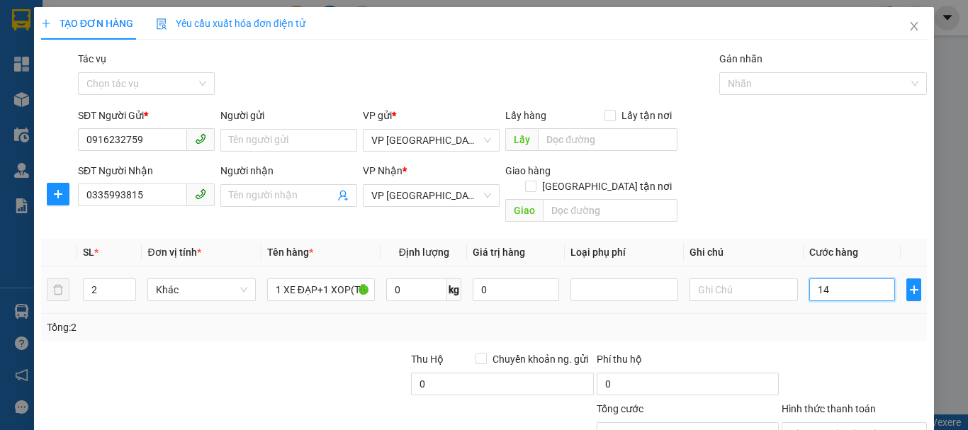
type input "140"
type input "140.000"
click at [825, 295] on td "140.000" at bounding box center [852, 289] width 98 height 47
click at [825, 423] on input "Hình thức thanh toán" at bounding box center [849, 433] width 118 height 21
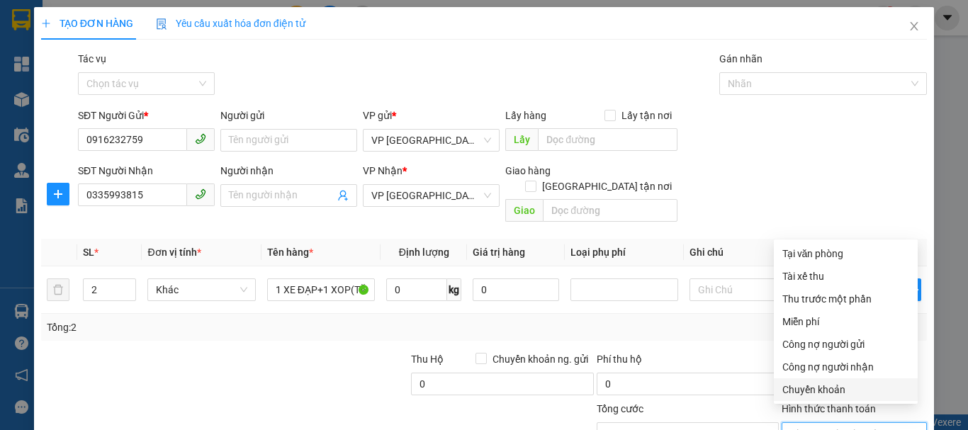
click at [827, 382] on div "Chuyển khoản" at bounding box center [845, 390] width 127 height 16
type input "0"
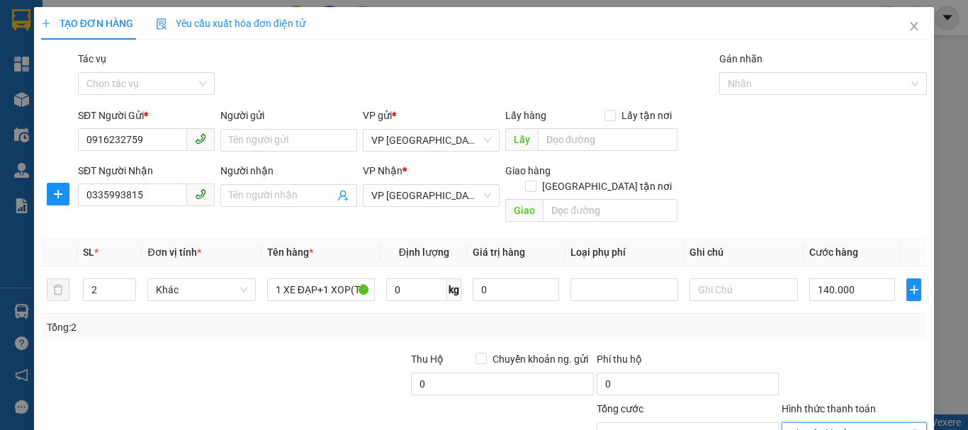
click at [846, 423] on span "Chuyển khoản" at bounding box center [854, 433] width 128 height 21
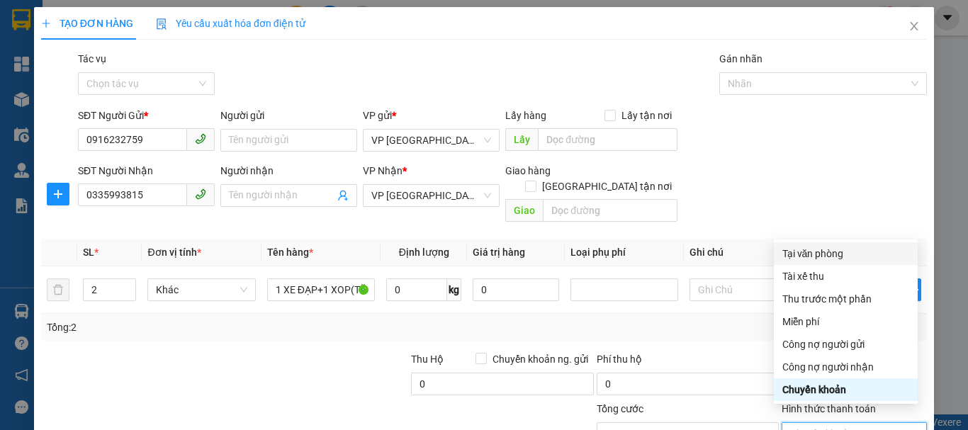
click at [828, 246] on div "Tại văn phòng" at bounding box center [845, 254] width 127 height 16
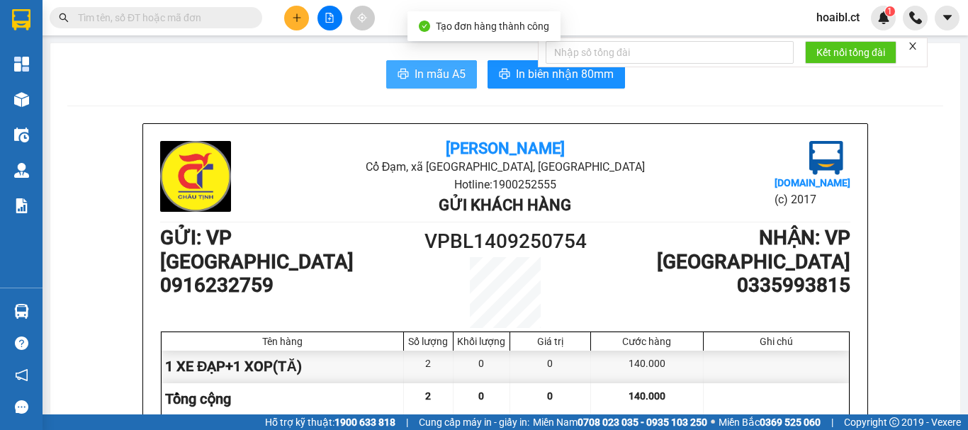
click at [421, 67] on span "In mẫu A5" at bounding box center [439, 74] width 51 height 18
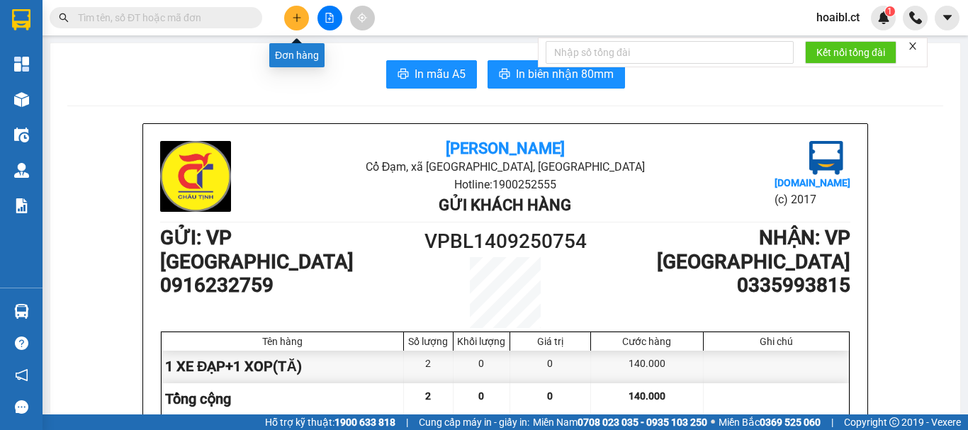
click at [295, 14] on icon "plus" at bounding box center [297, 18] width 10 height 10
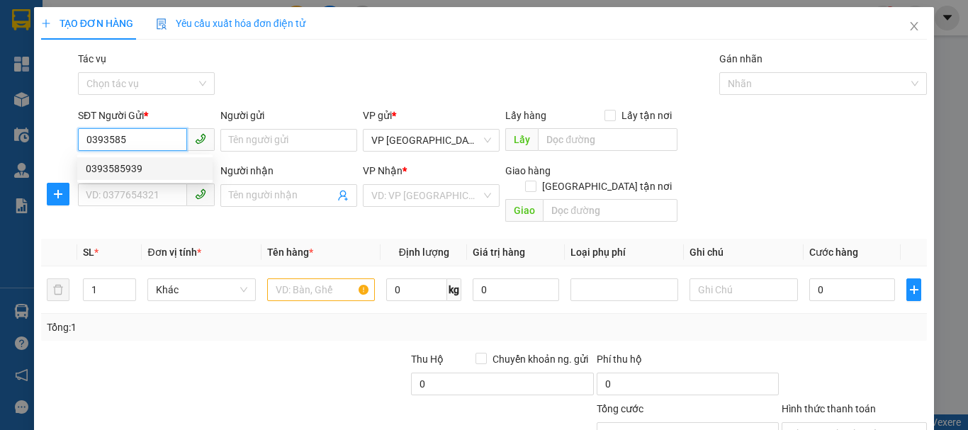
click at [131, 169] on div "0393585939" at bounding box center [145, 169] width 118 height 16
type input "0393585939"
type input "0964023666"
type input "40.000"
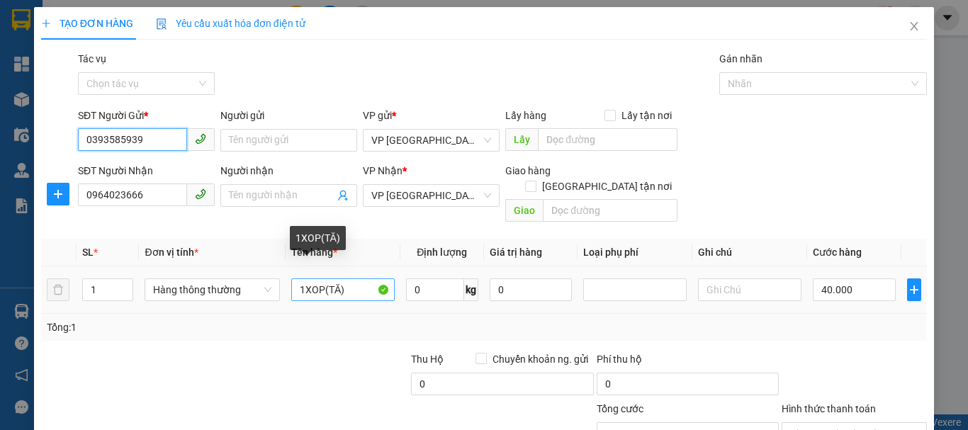
type input "0393585939"
click at [351, 278] on input "1XOP(TĂ)" at bounding box center [342, 289] width 103 height 23
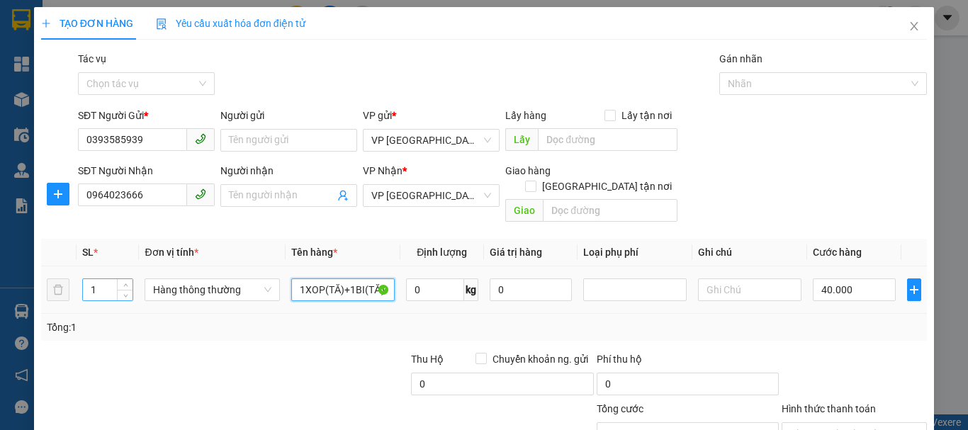
type input "1XOP(TĂ)+1BI(TĂ)"
click at [101, 279] on input "1" at bounding box center [108, 289] width 50 height 21
type input "2"
click at [838, 278] on input "40.000" at bounding box center [854, 289] width 83 height 23
type input "1"
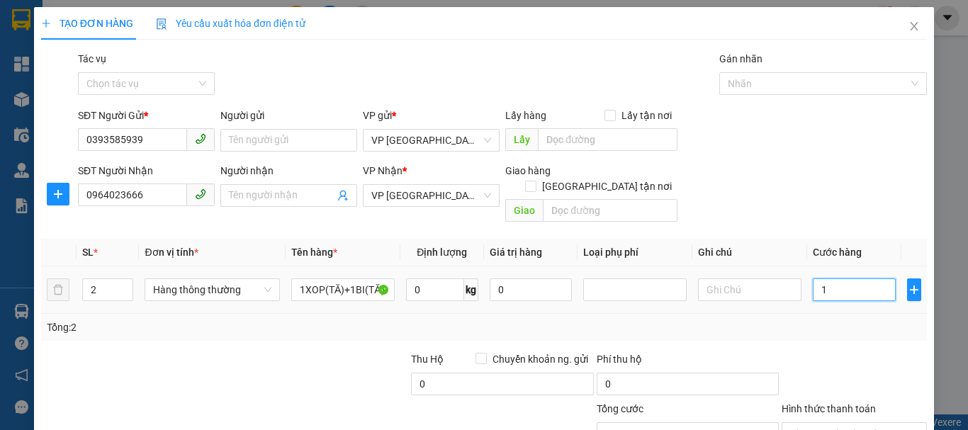
type input "1"
type input "10"
type input "100"
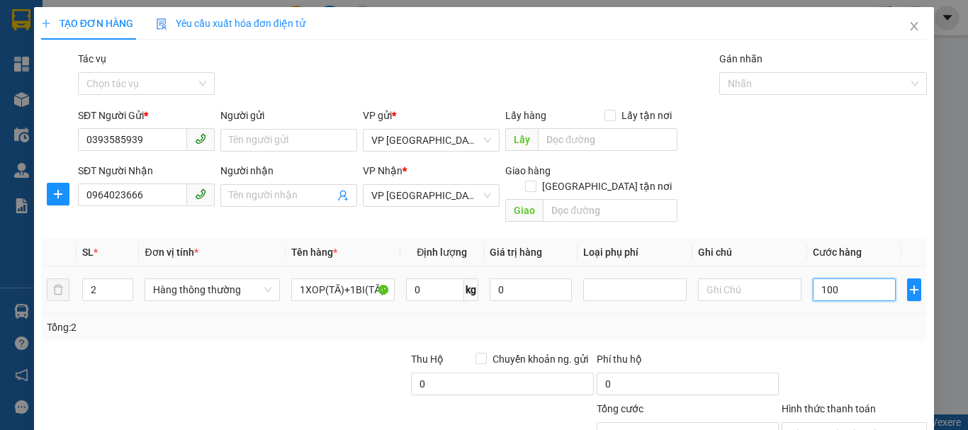
type input "100"
type input "100.000"
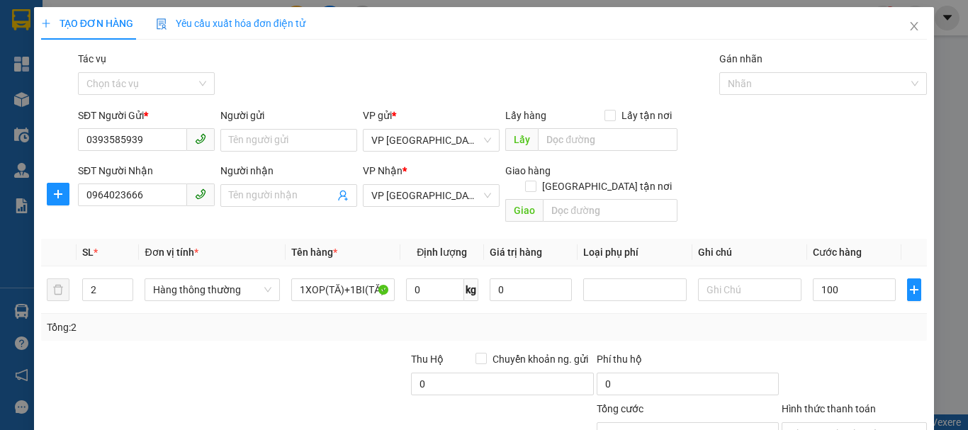
type input "100.000"
click at [829, 351] on div at bounding box center [854, 376] width 148 height 50
click at [831, 423] on input "Hình thức thanh toán" at bounding box center [849, 433] width 118 height 21
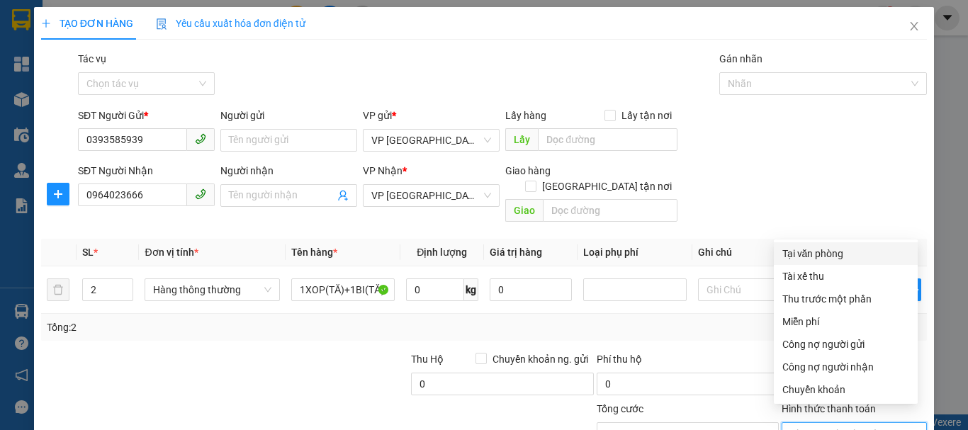
click at [835, 246] on div "Tại văn phòng" at bounding box center [845, 254] width 127 height 16
type input "0"
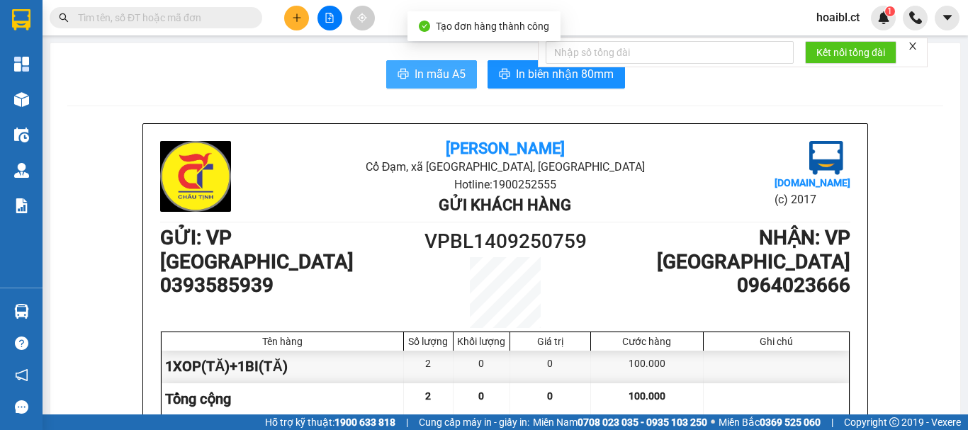
click at [437, 75] on span "In mẫu A5" at bounding box center [439, 74] width 51 height 18
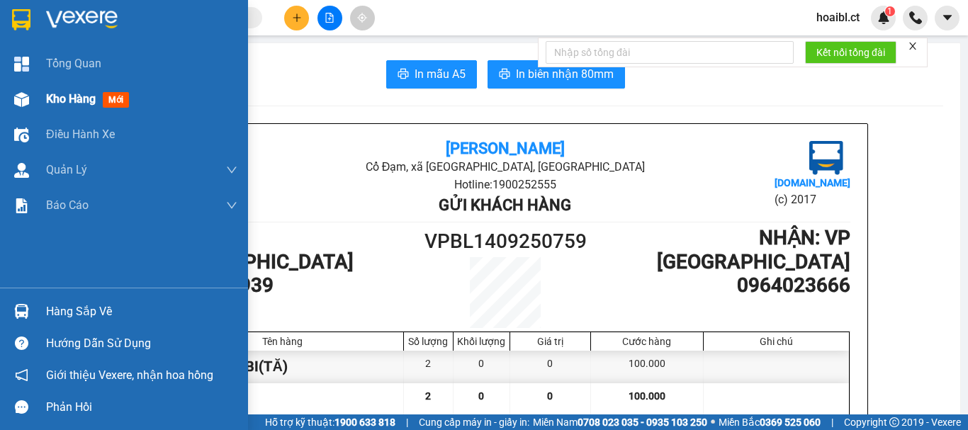
click at [99, 96] on div "Kho hàng mới" at bounding box center [90, 99] width 89 height 18
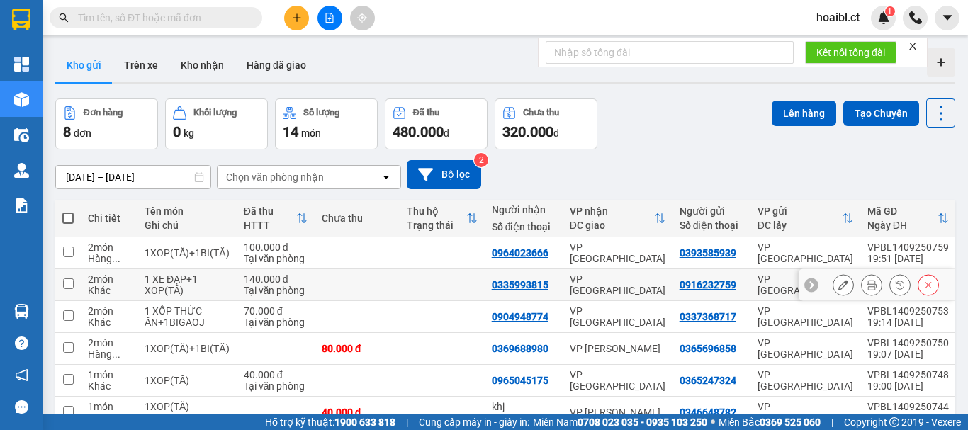
click at [657, 283] on td "VP [GEOGRAPHIC_DATA]" at bounding box center [618, 285] width 110 height 32
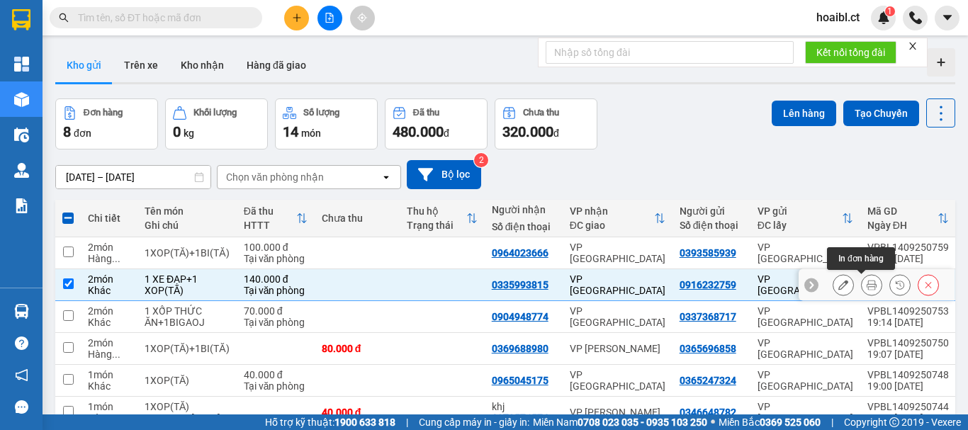
click at [866, 290] on icon at bounding box center [871, 285] width 10 height 10
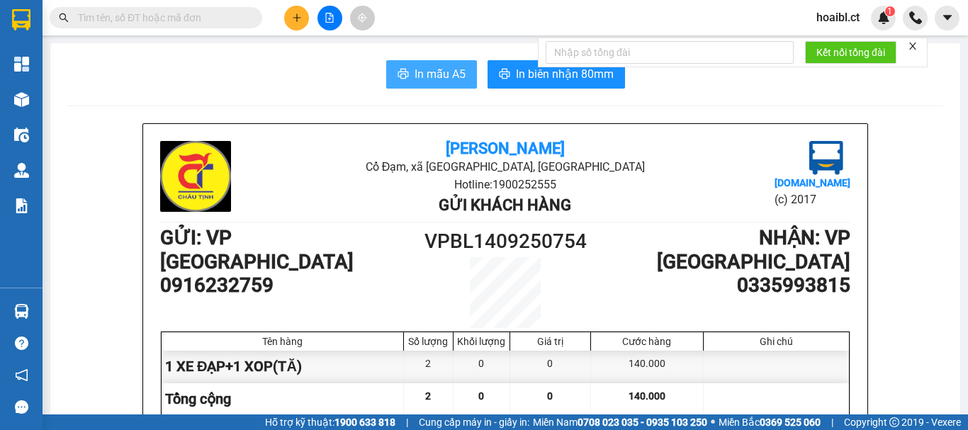
click at [424, 79] on span "In mẫu A5" at bounding box center [439, 74] width 51 height 18
click at [186, 15] on input "text" at bounding box center [161, 18] width 167 height 16
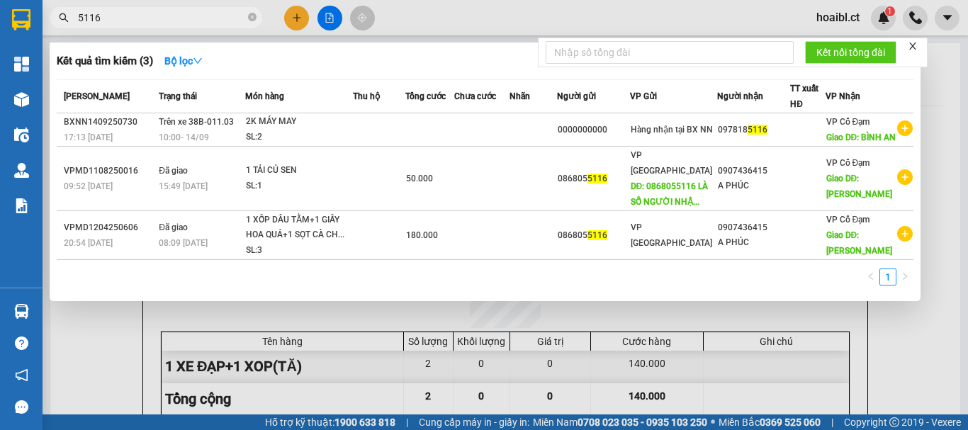
type input "5116"
click at [300, 16] on div at bounding box center [484, 215] width 968 height 430
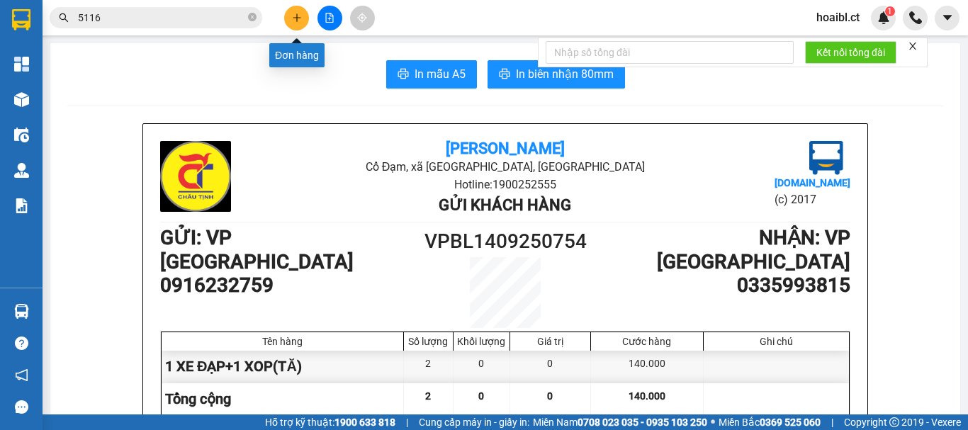
click at [295, 21] on icon "plus" at bounding box center [297, 18] width 10 height 10
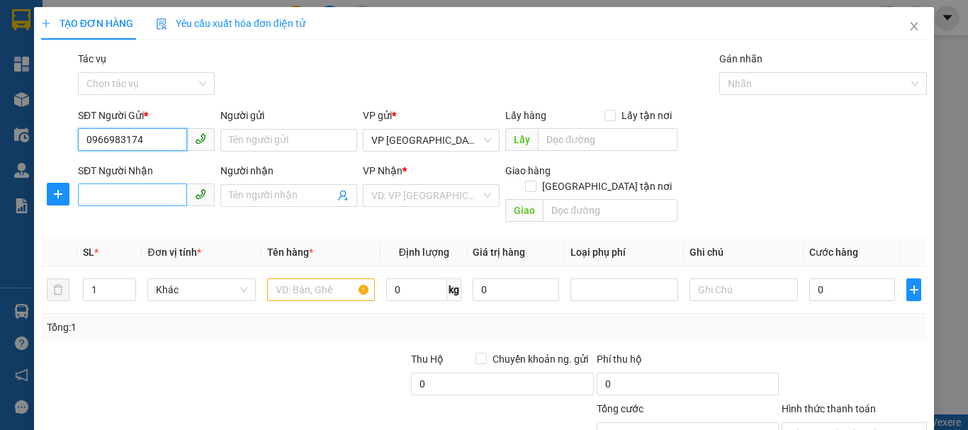
type input "0966983174"
click at [101, 200] on input "SĐT Người Nhận" at bounding box center [132, 194] width 109 height 23
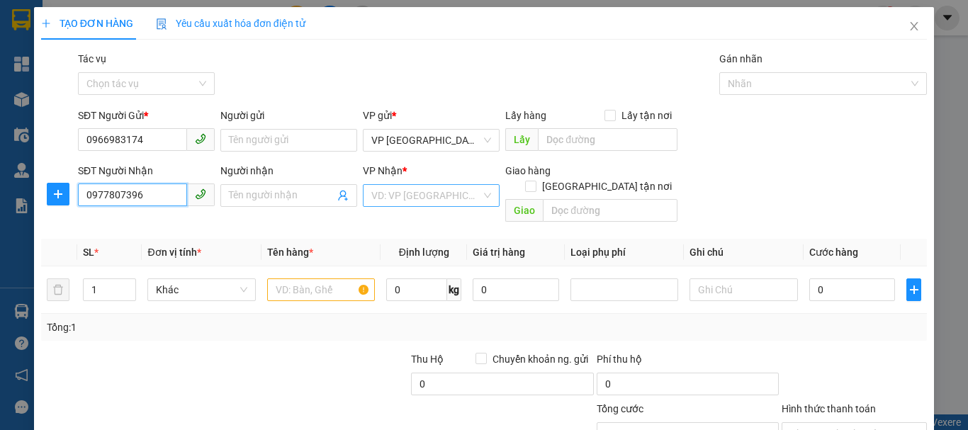
type input "0977807396"
click at [412, 201] on input "search" at bounding box center [426, 195] width 110 height 21
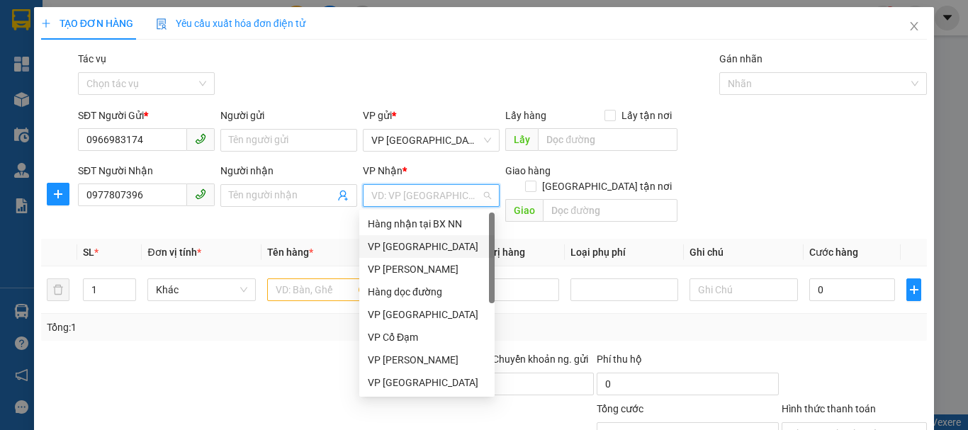
click at [427, 243] on div "VP [GEOGRAPHIC_DATA]" at bounding box center [427, 247] width 118 height 16
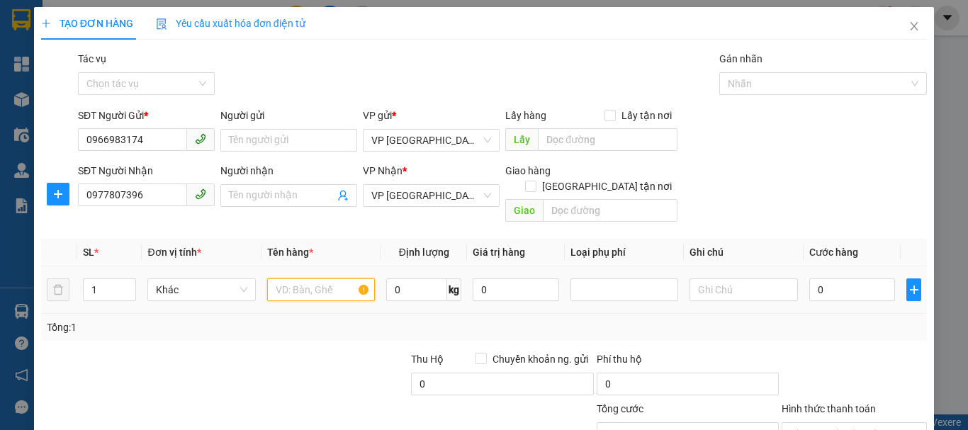
click at [297, 278] on input "text" at bounding box center [321, 289] width 108 height 23
type input "1xop+1bi (tă)"
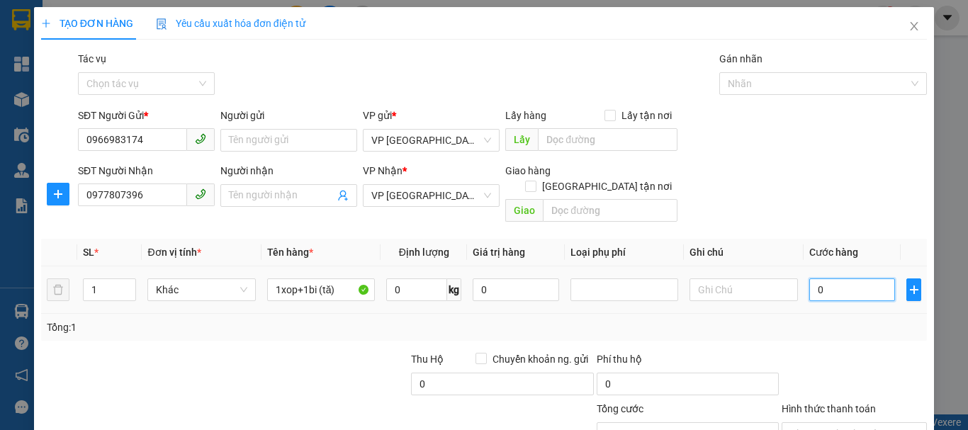
click at [844, 281] on input "0" at bounding box center [852, 289] width 86 height 23
type input "5"
type input "50"
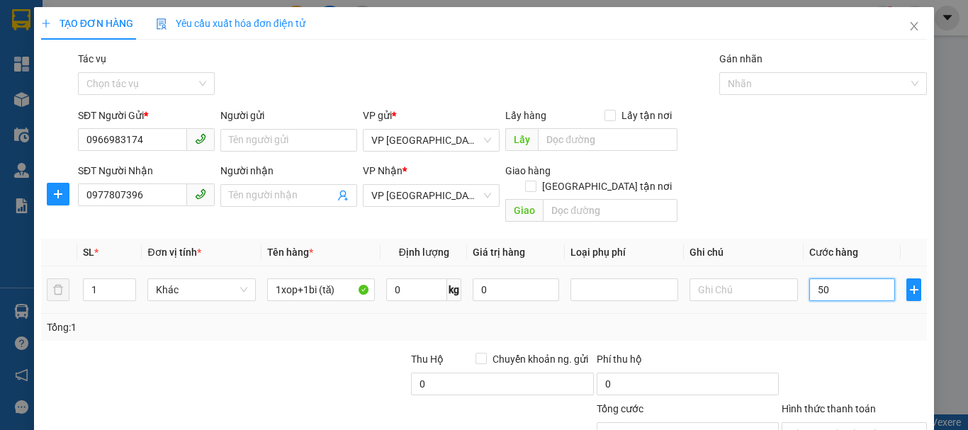
type input "50"
type input "50.000"
click at [842, 320] on div "Tổng: 1" at bounding box center [484, 327] width 886 height 27
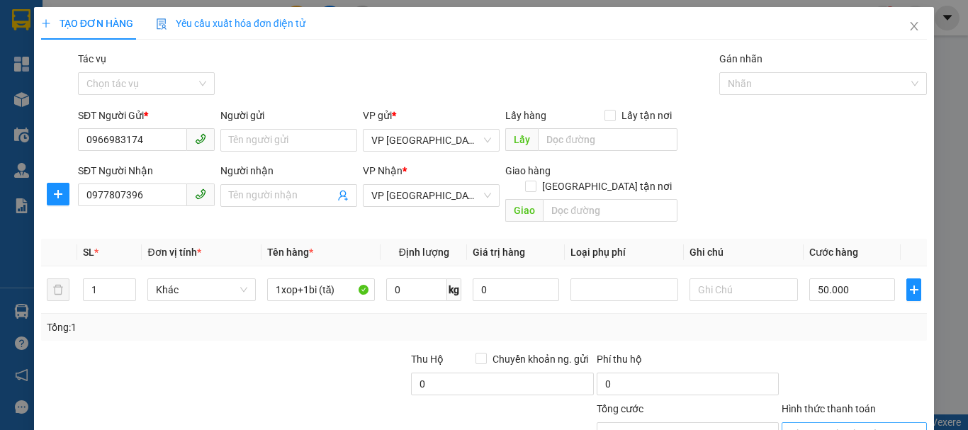
click at [796, 423] on input "Hình thức thanh toán" at bounding box center [849, 433] width 118 height 21
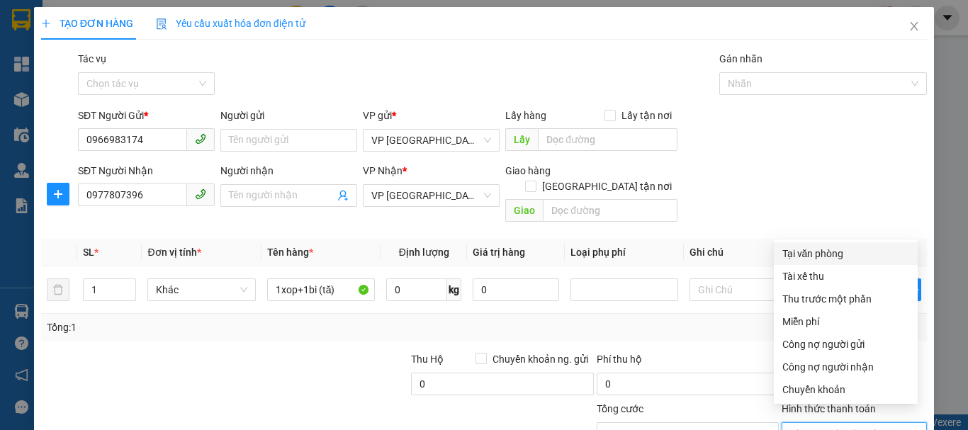
click at [811, 260] on div "Tại văn phòng" at bounding box center [845, 254] width 127 height 16
type input "0"
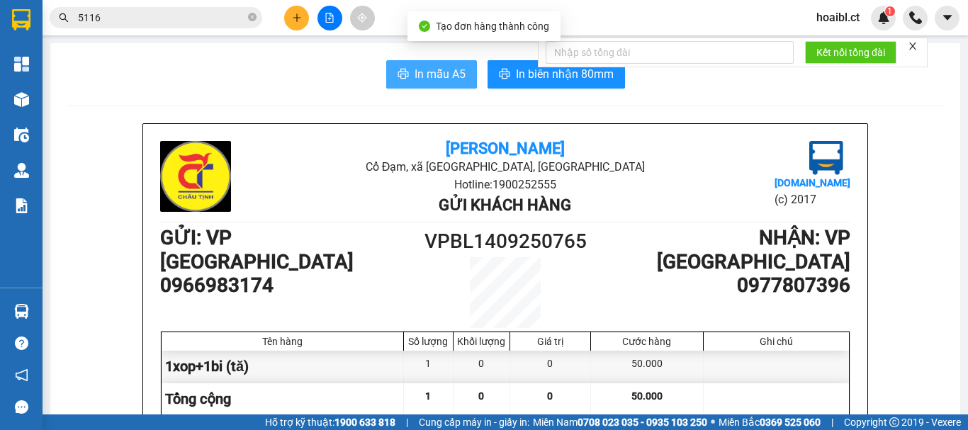
click at [429, 77] on span "In mẫu A5" at bounding box center [439, 74] width 51 height 18
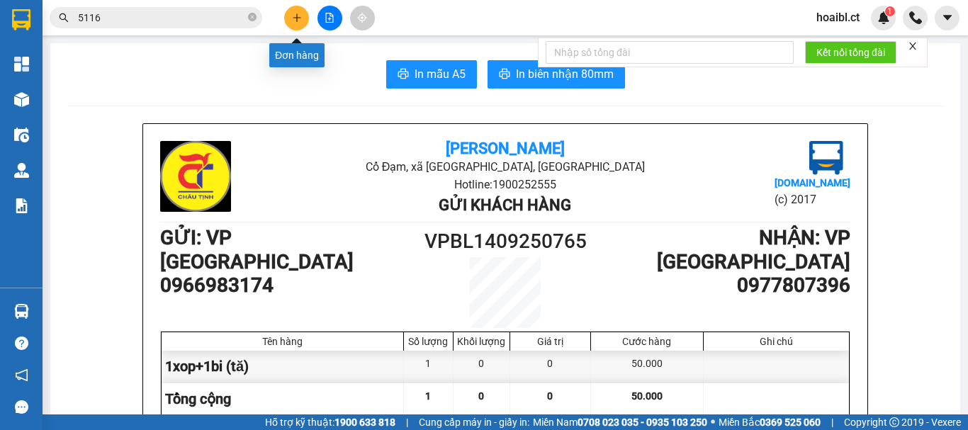
click at [288, 21] on button at bounding box center [296, 18] width 25 height 25
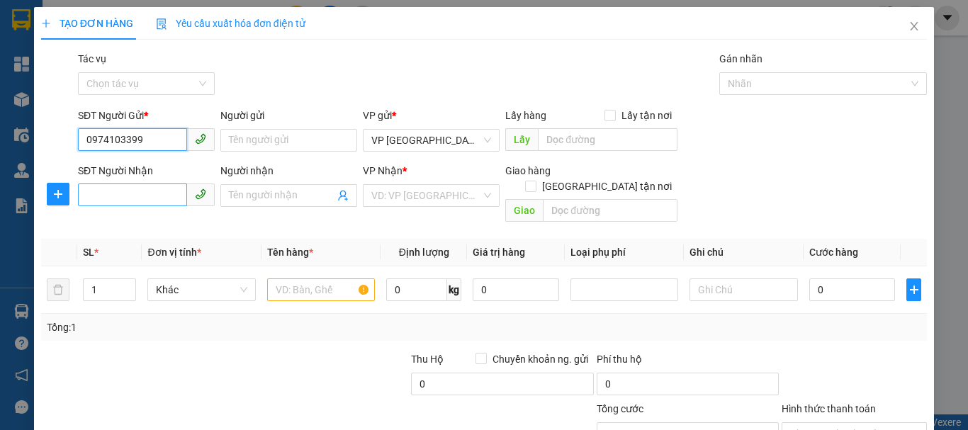
type input "0974103399"
click at [159, 202] on input "SĐT Người Nhận" at bounding box center [132, 194] width 109 height 23
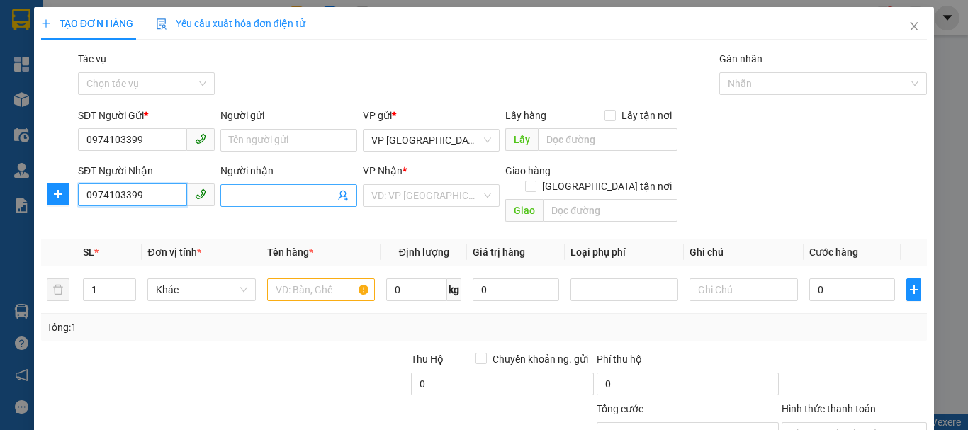
type input "0974103399"
click at [249, 199] on input "Người nhận" at bounding box center [282, 196] width 106 height 16
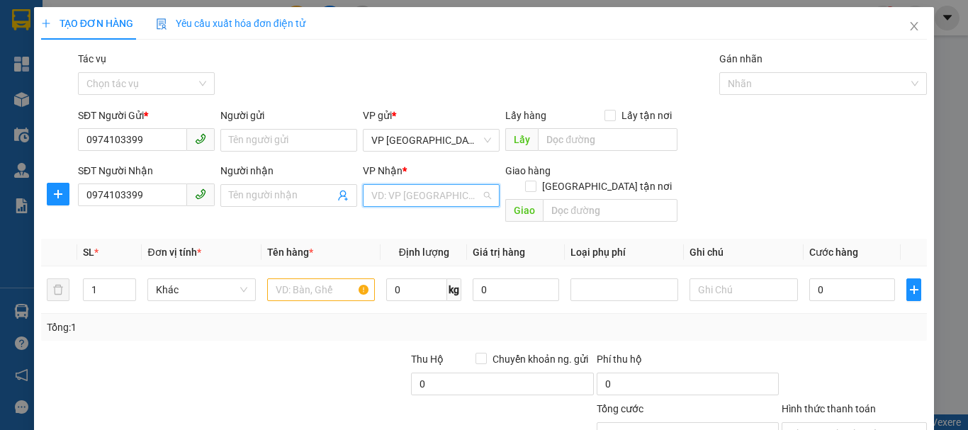
click at [394, 191] on input "search" at bounding box center [426, 195] width 110 height 21
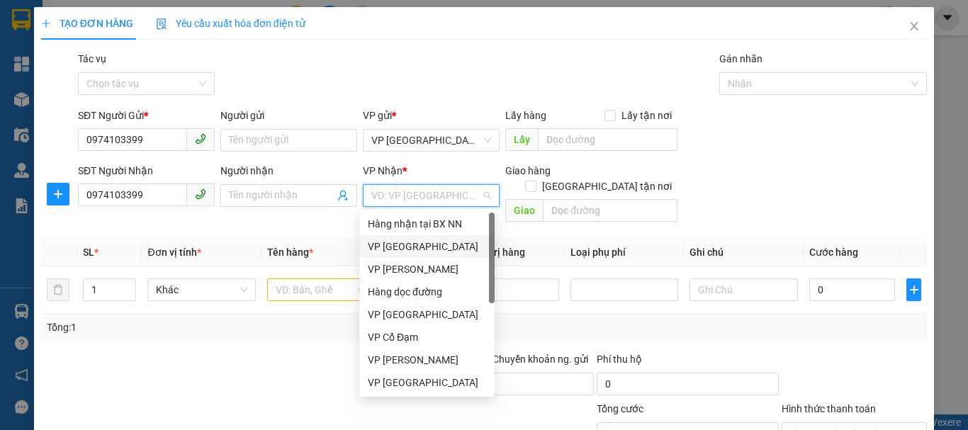
click at [402, 239] on div "VP [GEOGRAPHIC_DATA]" at bounding box center [427, 247] width 118 height 16
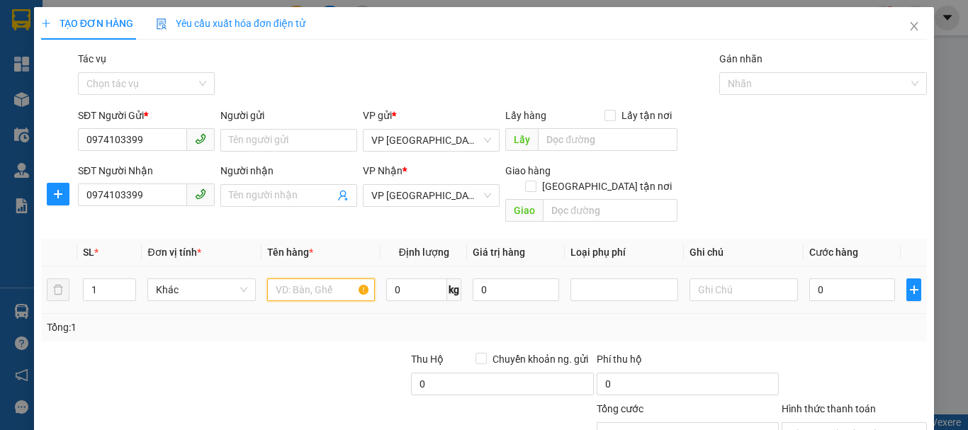
click at [324, 278] on input "text" at bounding box center [321, 289] width 108 height 23
type input "1 tui clearl"
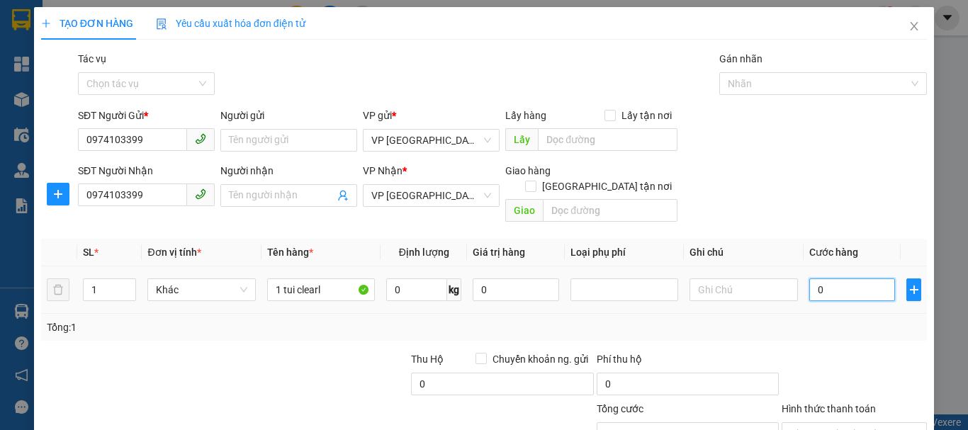
click at [829, 281] on input "0" at bounding box center [852, 289] width 86 height 23
type input "3"
type input "30"
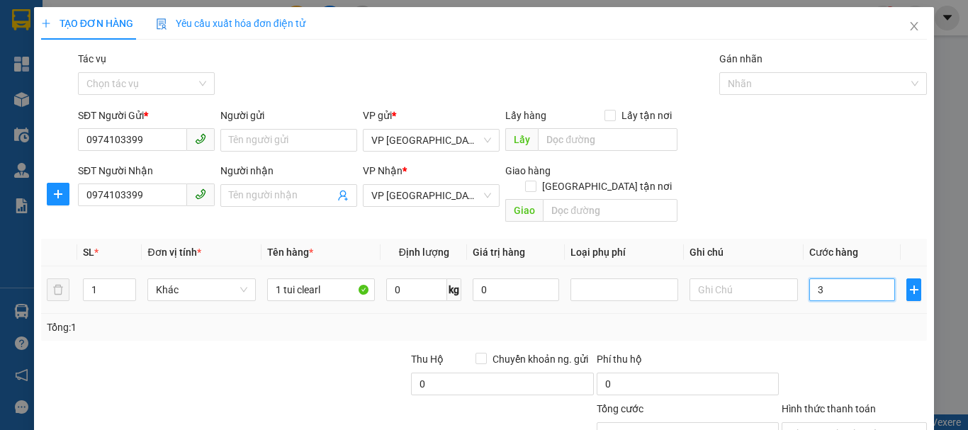
type input "30"
click at [847, 322] on div "Tổng: 1" at bounding box center [484, 327] width 886 height 27
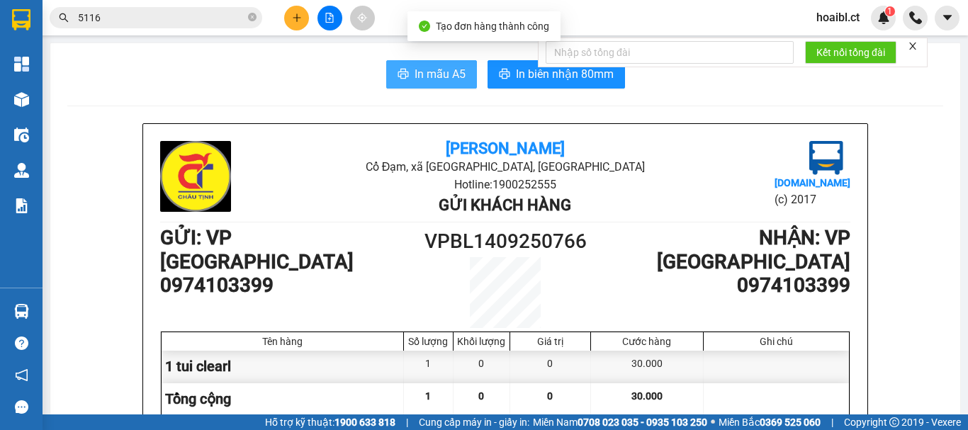
click at [423, 72] on span "In mẫu A5" at bounding box center [439, 74] width 51 height 18
